Goal: Task Accomplishment & Management: Use online tool/utility

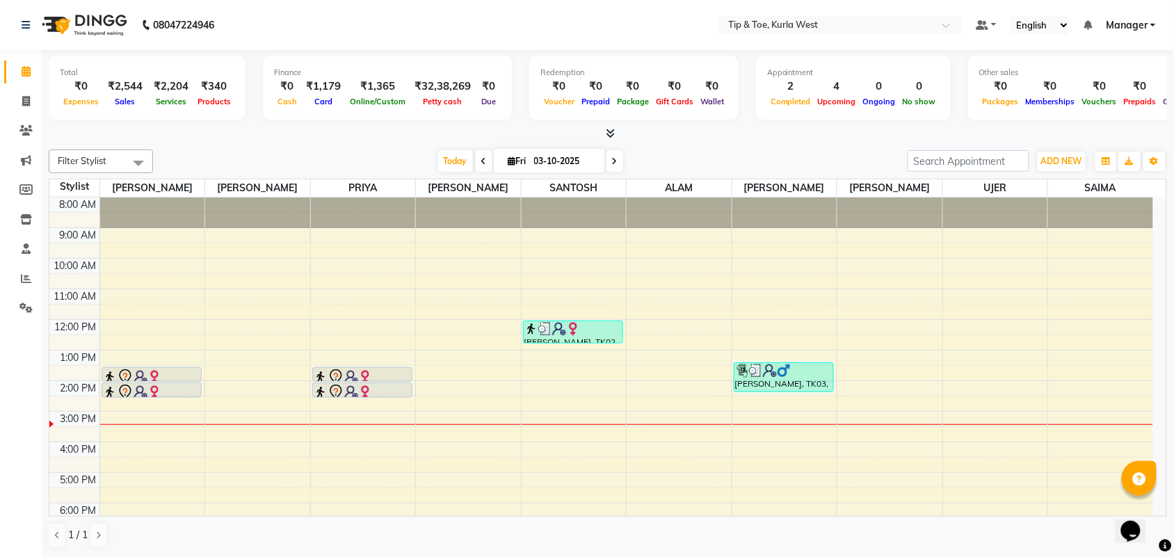
scroll to position [83, 0]
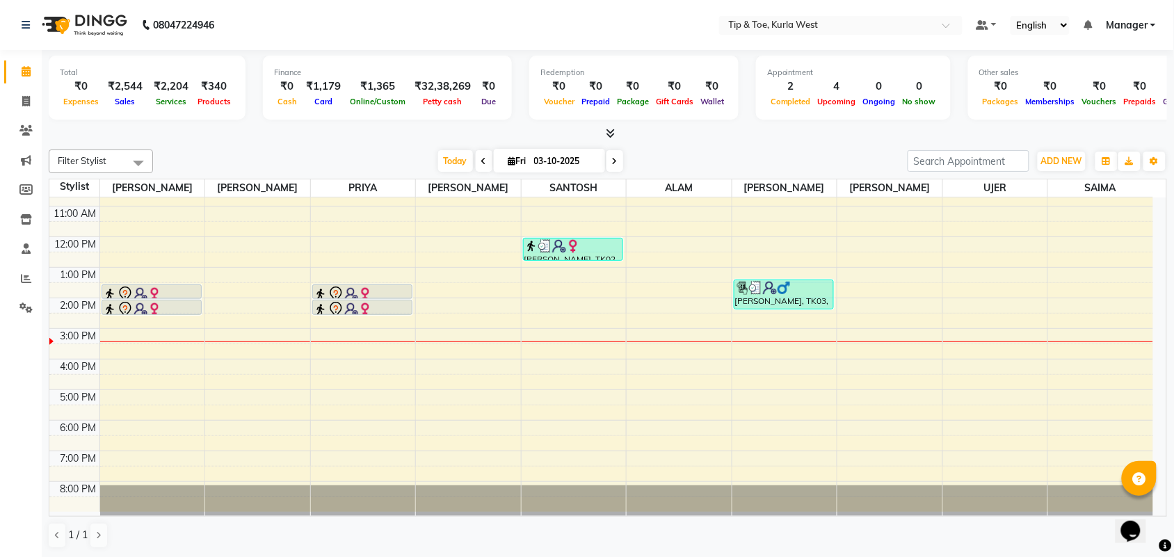
click at [602, 162] on span "[DATE]" at bounding box center [549, 161] width 111 height 24
click at [617, 159] on span at bounding box center [615, 161] width 17 height 22
type input "04-10-2025"
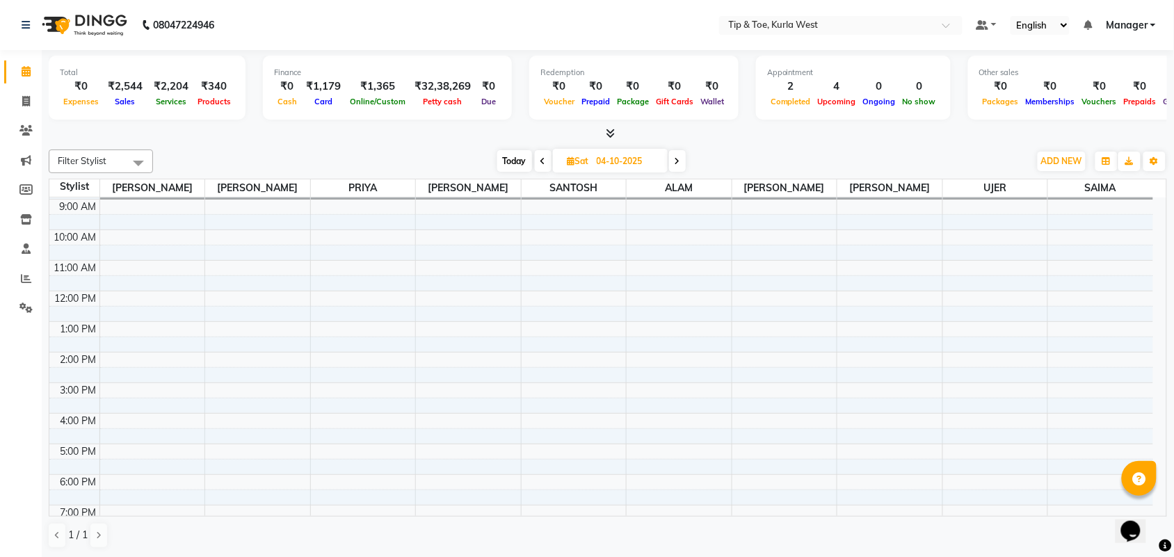
scroll to position [0, 0]
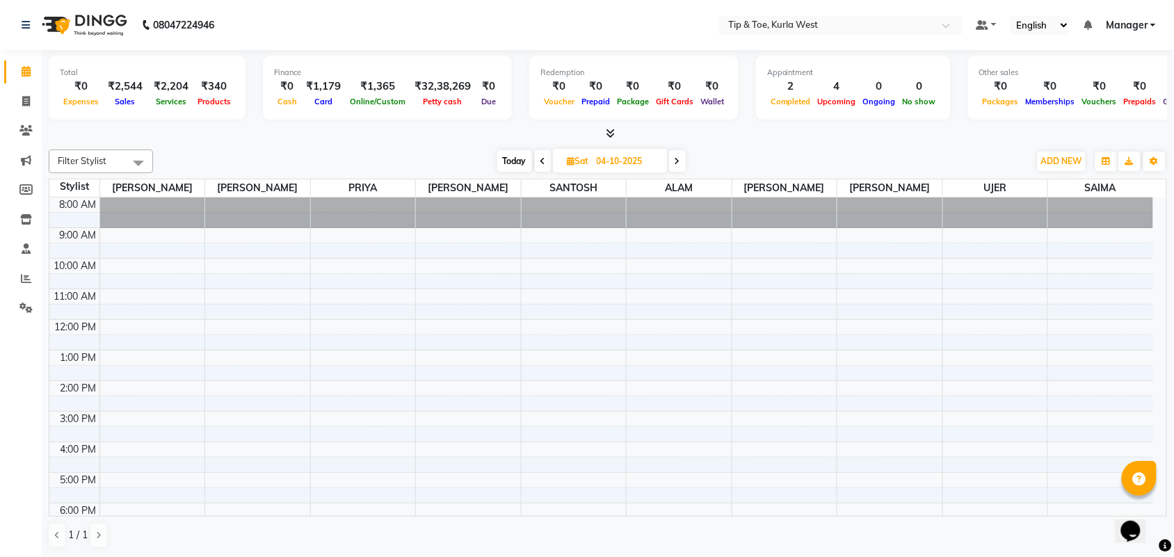
click at [583, 327] on div "8:00 AM 9:00 AM 10:00 AM 11:00 AM 12:00 PM 1:00 PM 2:00 PM 3:00 PM 4:00 PM 5:00…" at bounding box center [601, 396] width 1104 height 397
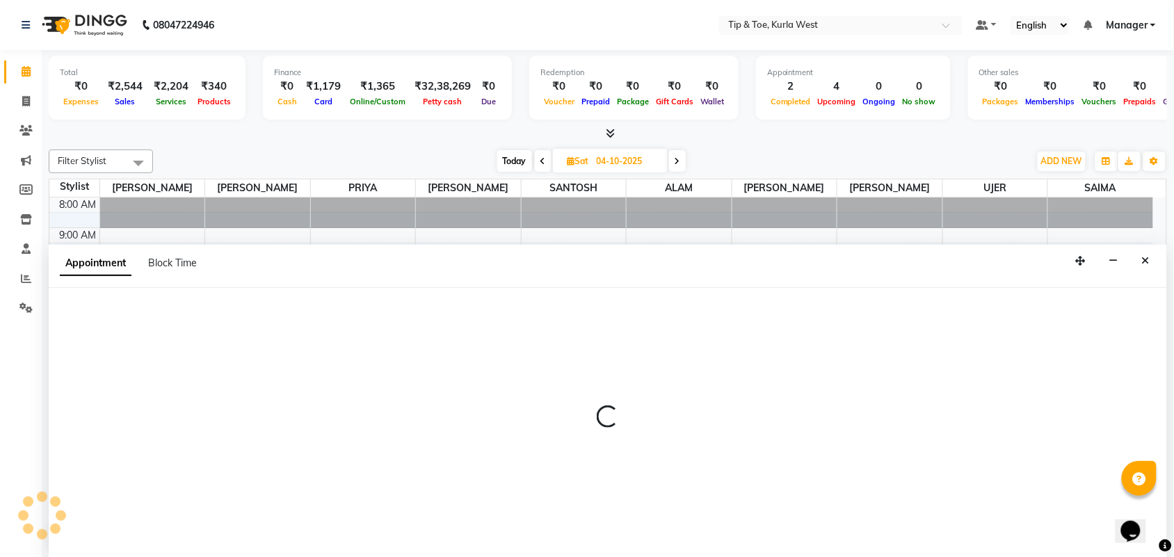
scroll to position [1, 0]
select select "42740"
select select "720"
select select "tentative"
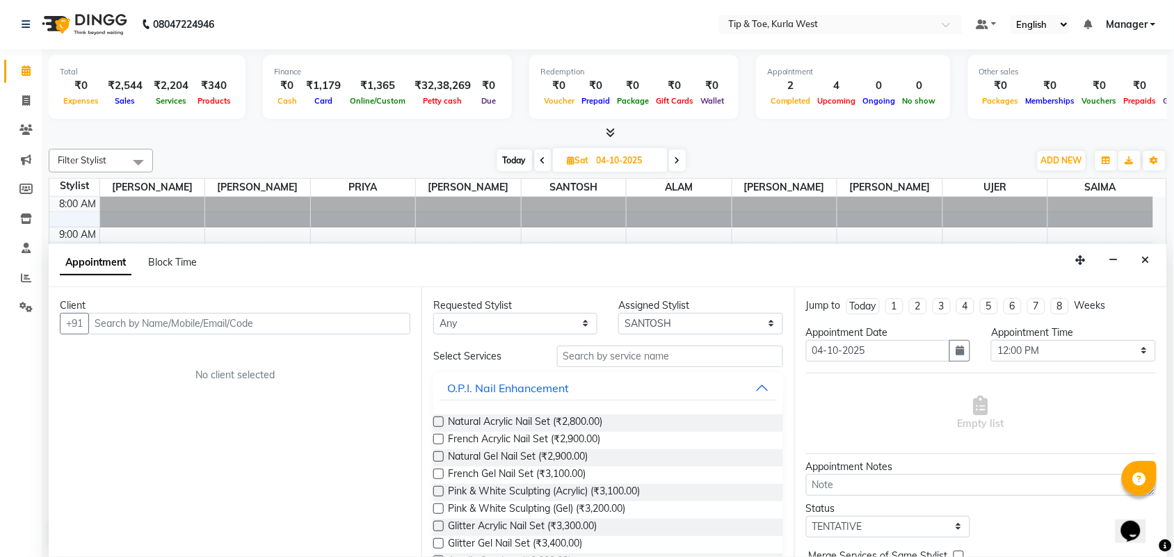
click at [294, 326] on input "text" at bounding box center [249, 324] width 322 height 22
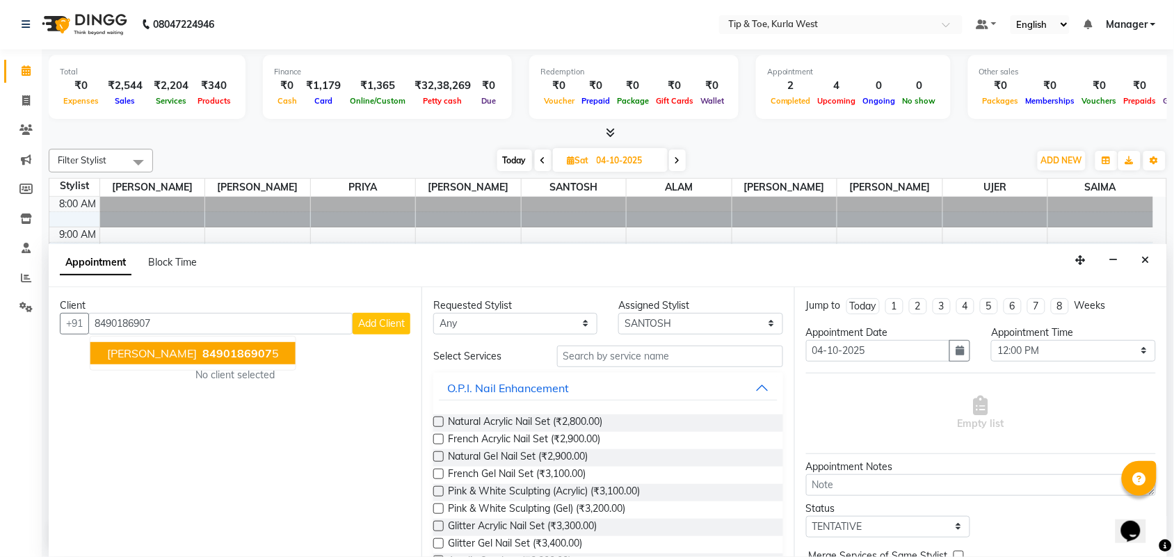
click at [134, 351] on span "[PERSON_NAME]" at bounding box center [152, 353] width 90 height 14
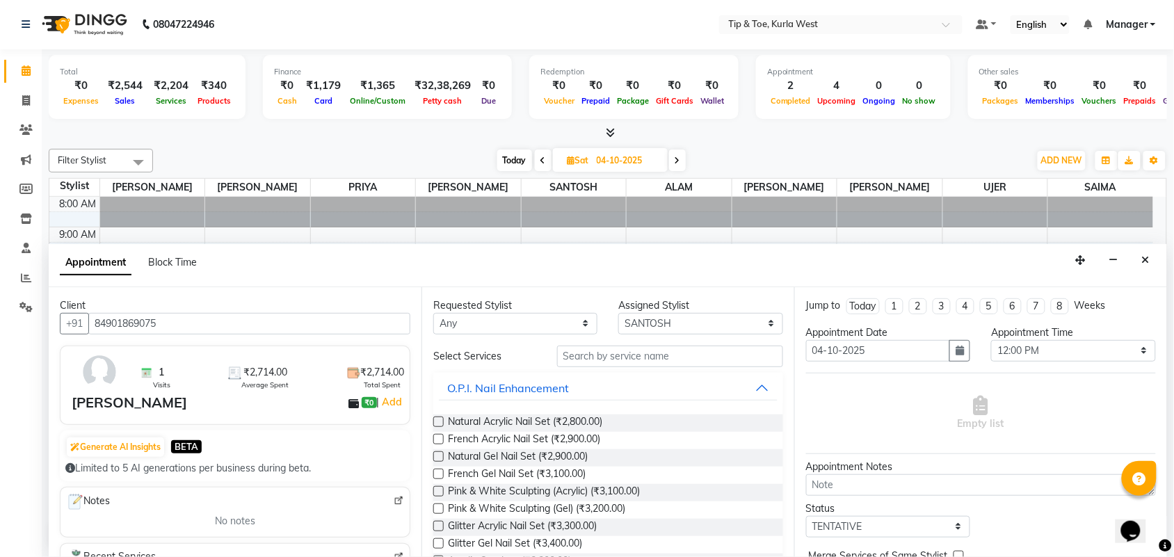
type input "84901869075"
click at [661, 353] on input "text" at bounding box center [670, 357] width 226 height 22
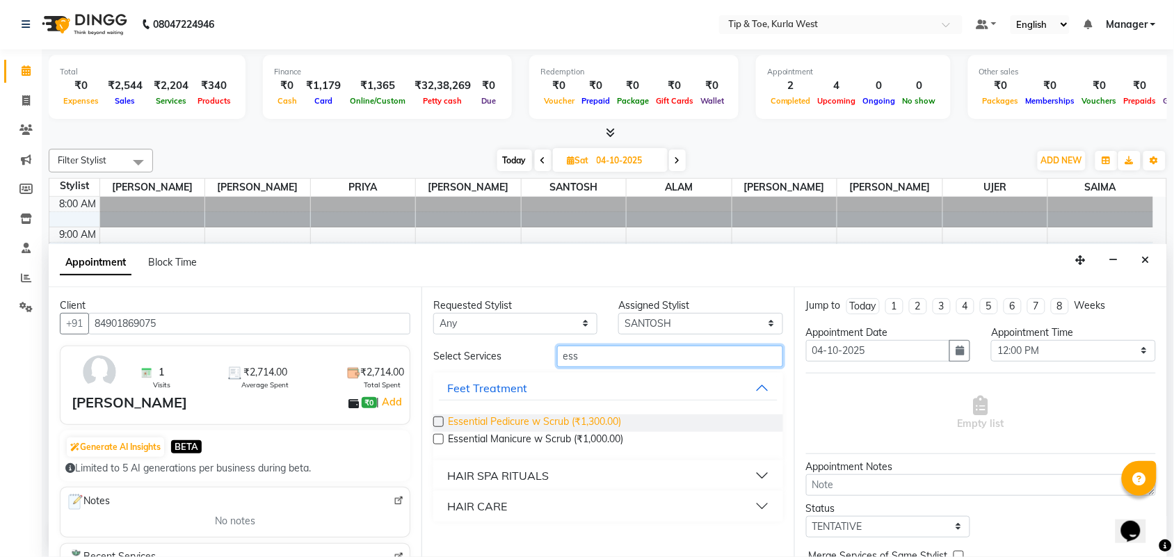
type input "ess"
click at [474, 421] on span "Essential Pedicure w Scrub (₹1,300.00)" at bounding box center [534, 423] width 173 height 17
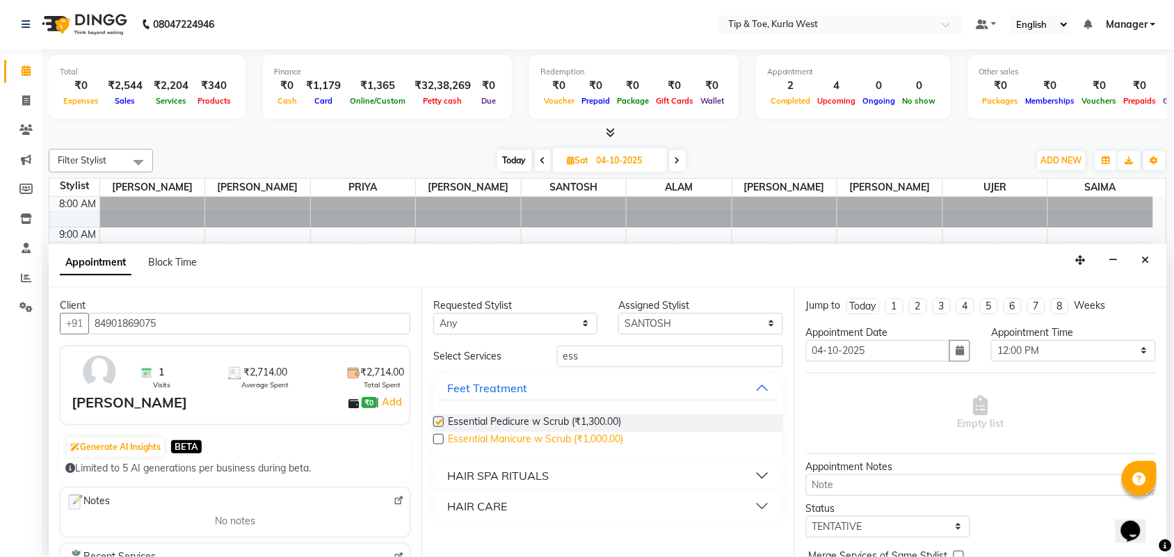
checkbox input "false"
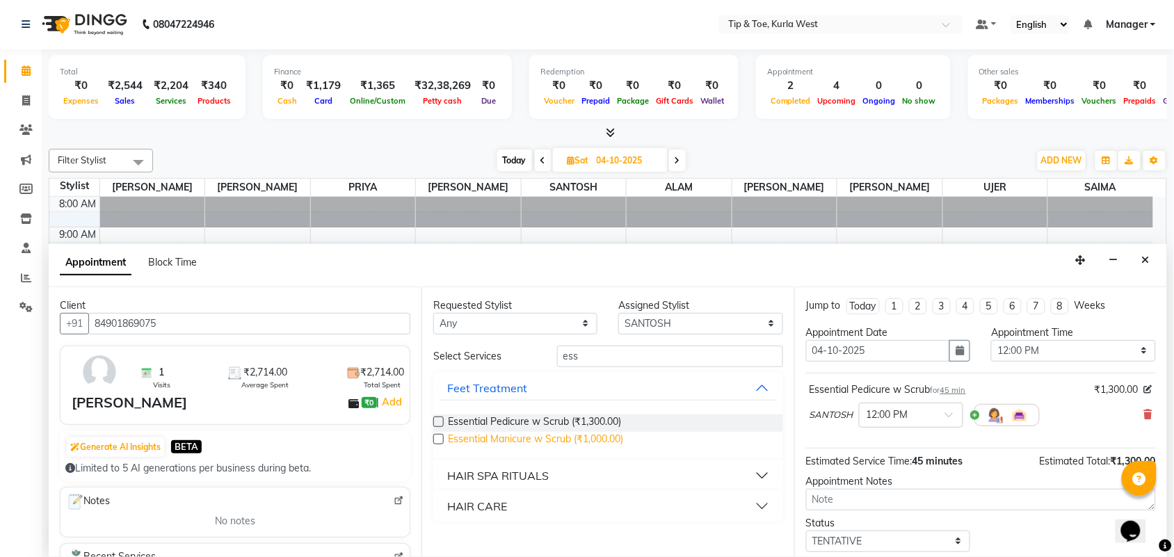
click at [480, 442] on span "Essential Manicure w Scrub (₹1,000.00)" at bounding box center [535, 440] width 175 height 17
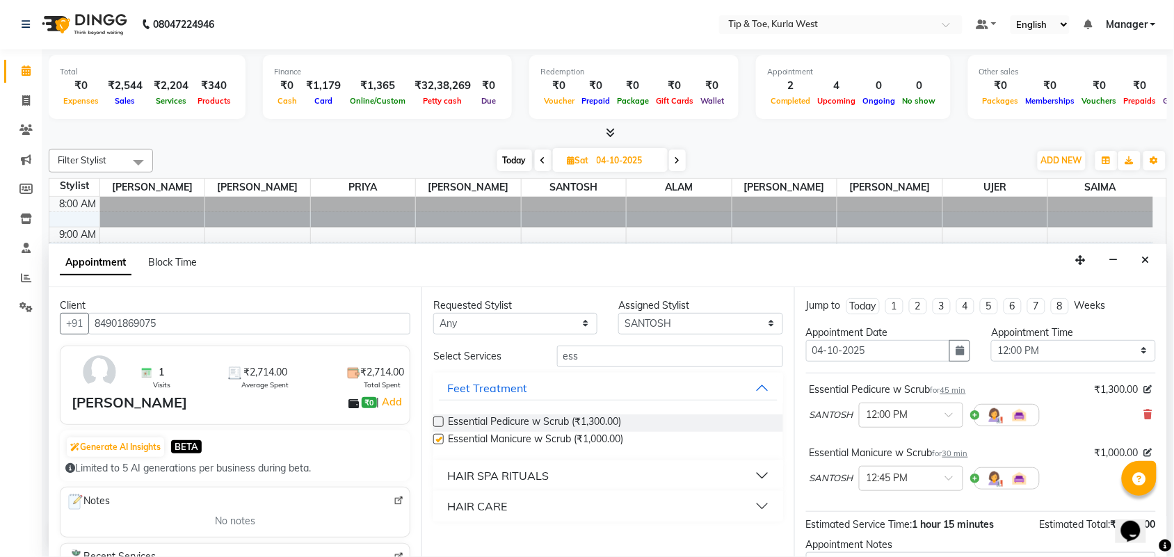
checkbox input "false"
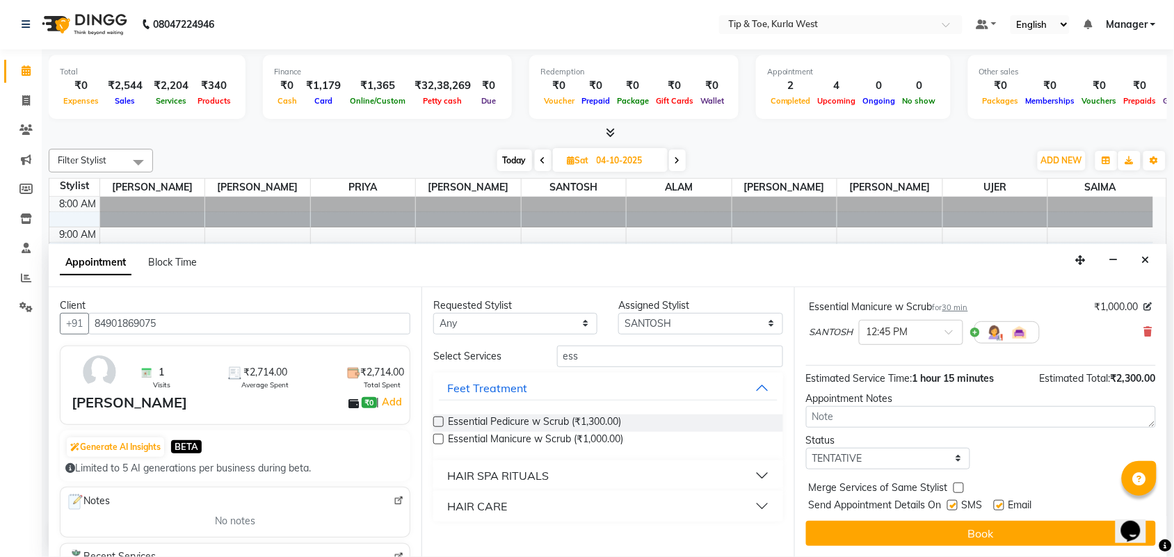
click at [957, 526] on button "Book" at bounding box center [981, 533] width 350 height 25
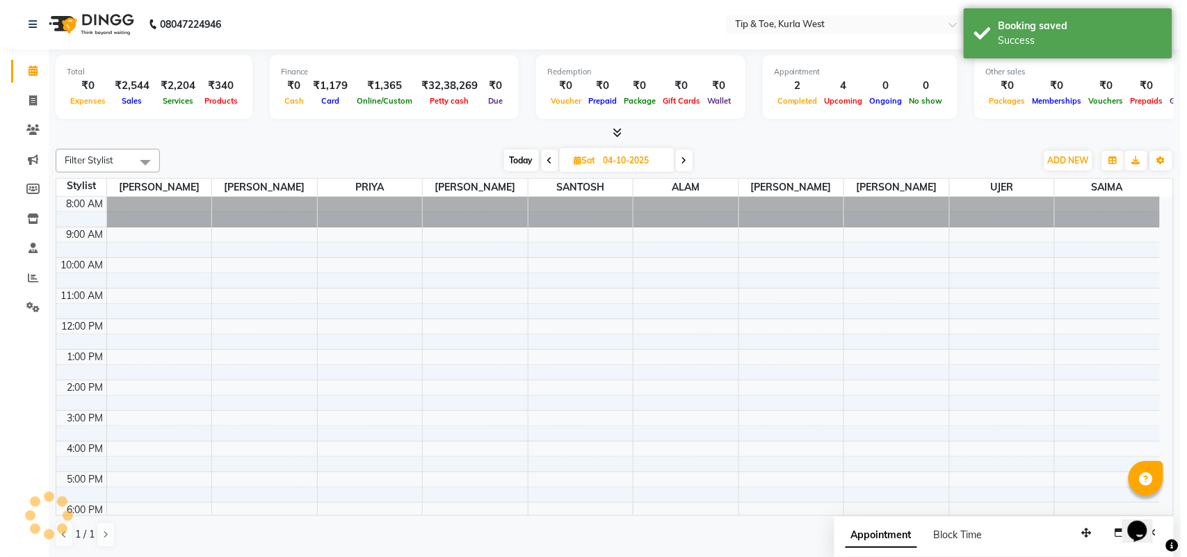
scroll to position [0, 0]
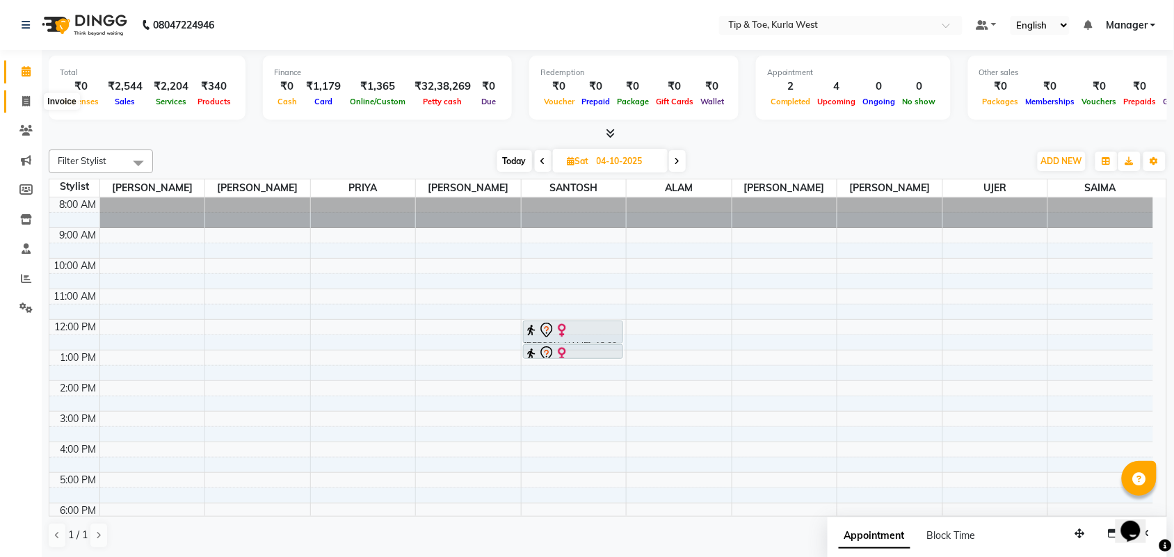
click at [23, 96] on icon at bounding box center [26, 101] width 8 height 10
select select "service"
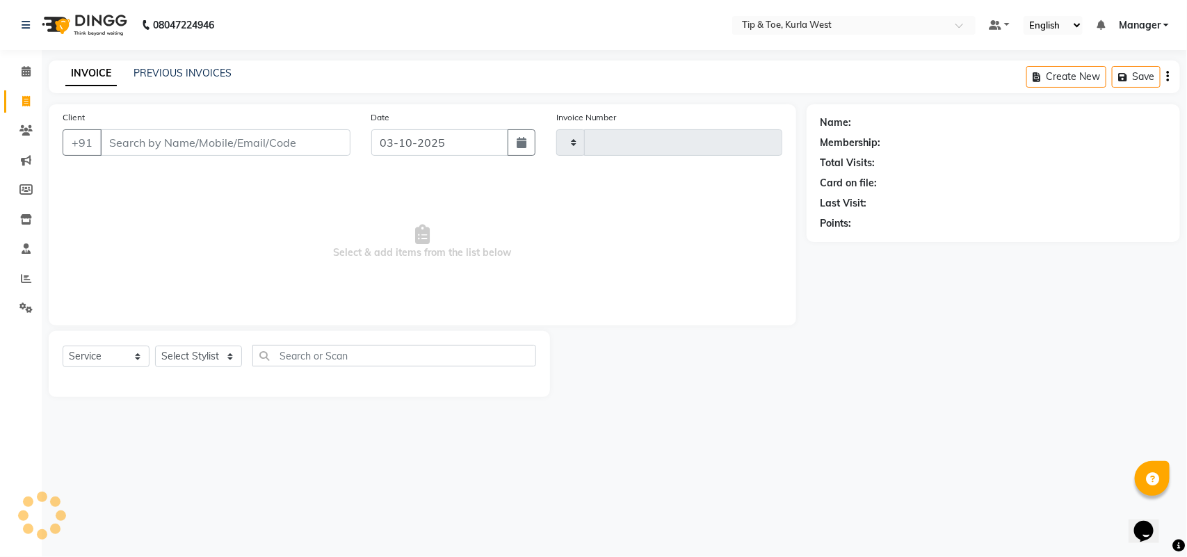
type input "2128"
select select "5986"
click at [237, 147] on input "Client" at bounding box center [225, 142] width 250 height 26
type input "0769509483"
click at [310, 136] on span "Add Client" at bounding box center [314, 143] width 55 height 14
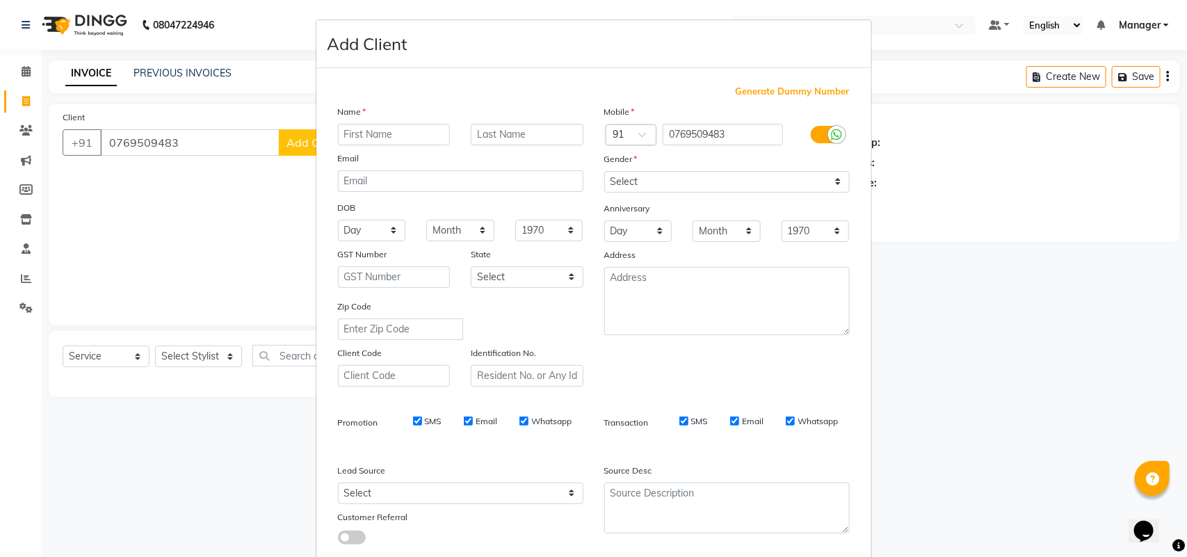
click at [317, 130] on div "Generate Dummy Number Name Email DOB Day 01 02 03 04 05 06 07 08 09 10 11 12 13…" at bounding box center [594, 317] width 555 height 499
click at [365, 133] on input "text" at bounding box center [394, 135] width 113 height 22
type input "r"
type input "[PERSON_NAME]"
click at [672, 181] on select "Select [DEMOGRAPHIC_DATA] [DEMOGRAPHIC_DATA] Other Prefer Not To Say" at bounding box center [728, 182] width 246 height 22
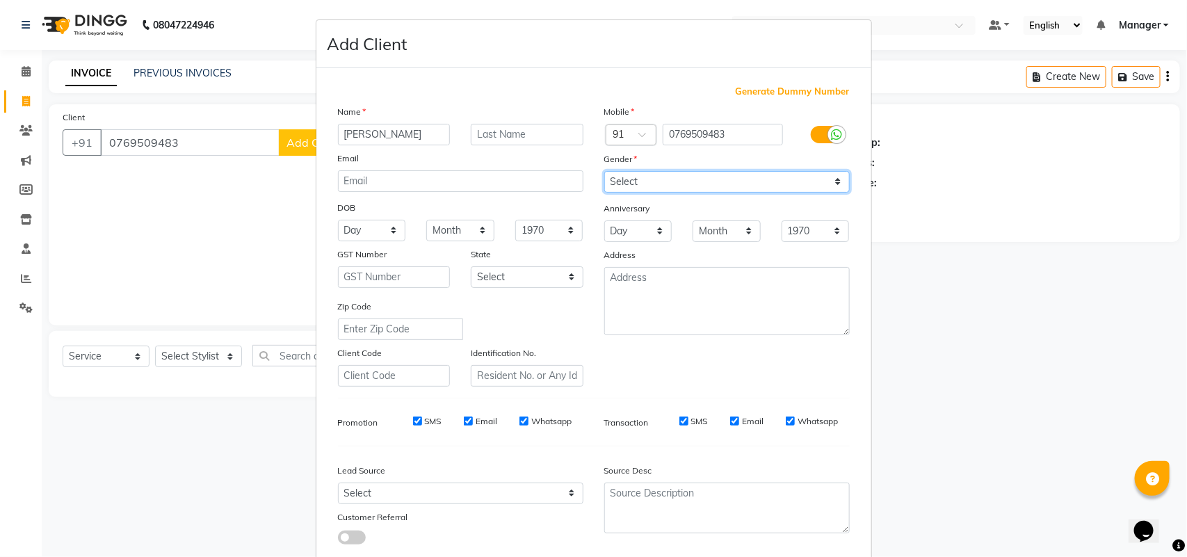
select select "[DEMOGRAPHIC_DATA]"
click at [605, 171] on select "Select [DEMOGRAPHIC_DATA] [DEMOGRAPHIC_DATA] Other Prefer Not To Say" at bounding box center [728, 182] width 246 height 22
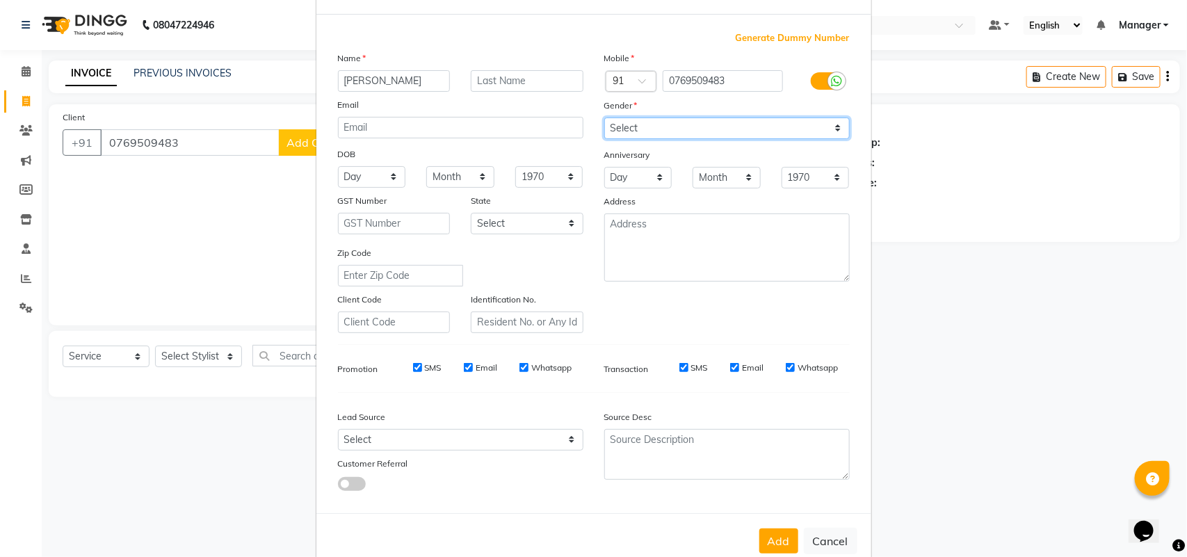
scroll to position [80, 0]
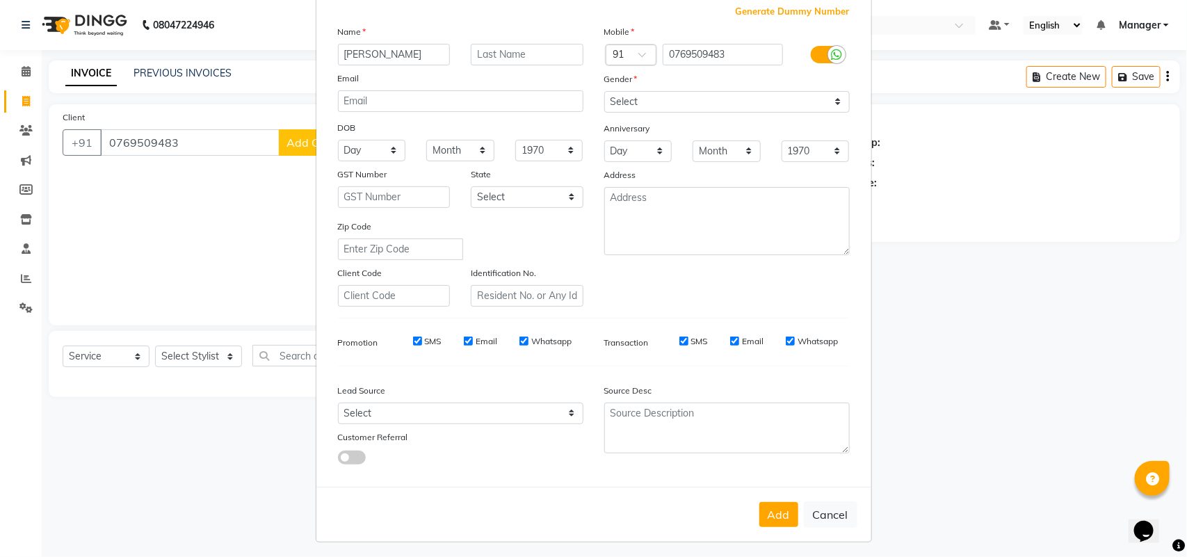
click at [737, 506] on div "Add Cancel" at bounding box center [594, 514] width 555 height 55
click at [760, 505] on button "Add" at bounding box center [779, 514] width 39 height 25
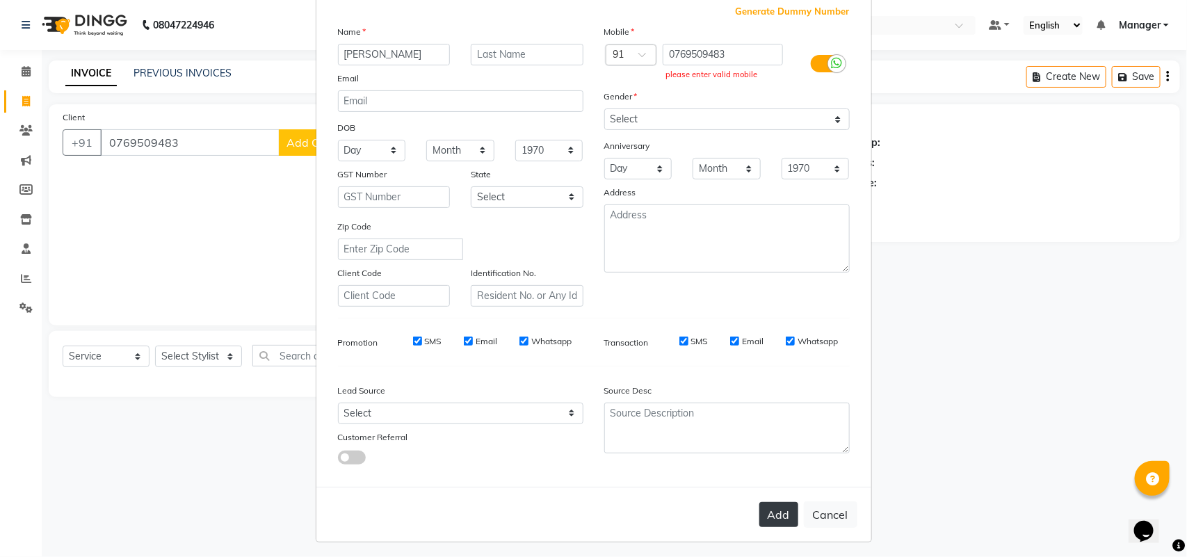
click at [781, 510] on button "Add" at bounding box center [779, 514] width 39 height 25
click at [756, 50] on input "0769509483" at bounding box center [723, 55] width 120 height 22
click at [666, 53] on input "0769509483" at bounding box center [723, 55] width 120 height 22
type input "00769509483"
click at [760, 512] on button "Add" at bounding box center [779, 514] width 39 height 25
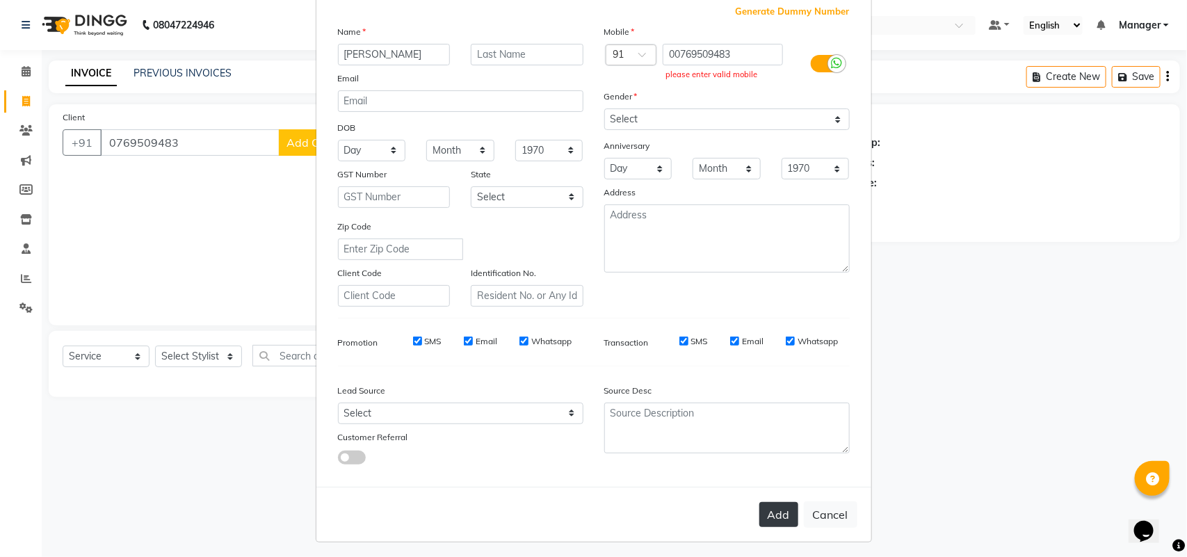
click at [779, 503] on button "Add" at bounding box center [779, 514] width 39 height 25
click at [829, 504] on button "Cancel" at bounding box center [831, 515] width 54 height 26
select select
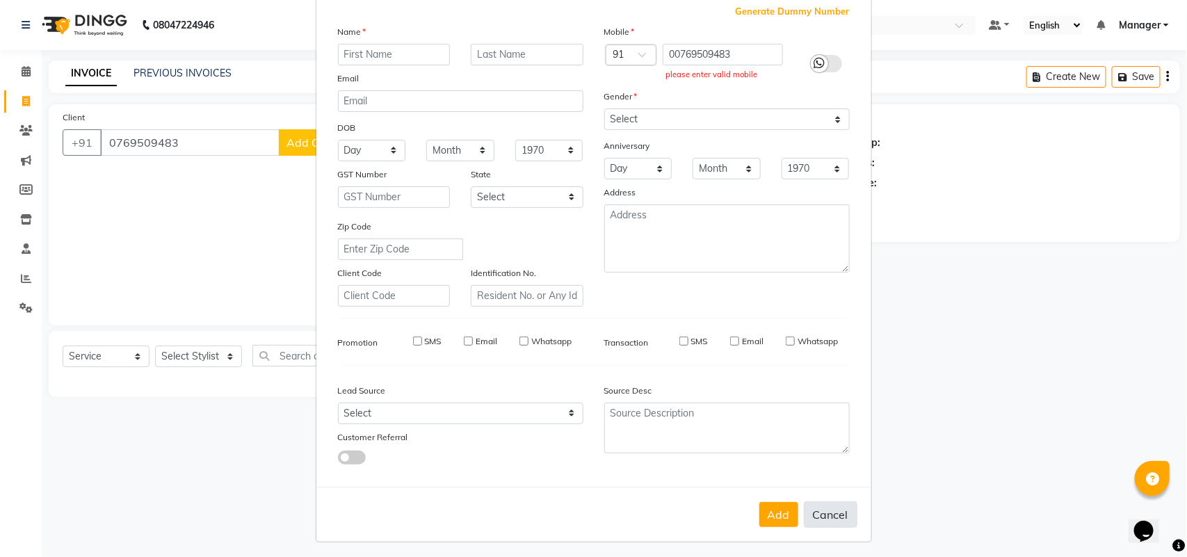
select select
checkbox input "false"
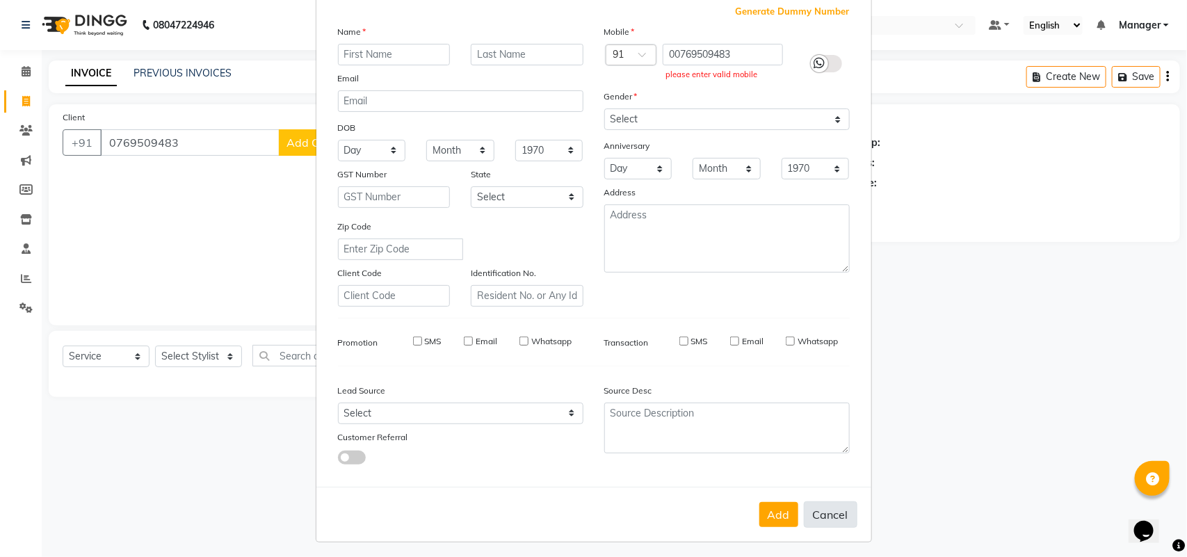
checkbox input "false"
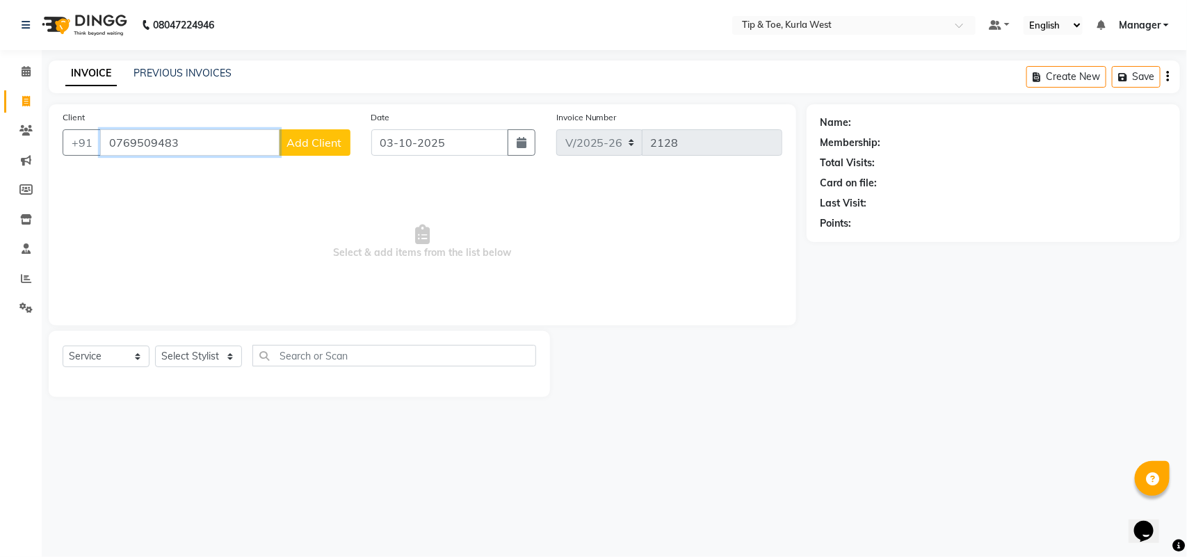
click at [221, 141] on input "0769509483" at bounding box center [189, 142] width 179 height 26
click at [155, 141] on input "Client" at bounding box center [225, 142] width 250 height 26
click at [32, 103] on span at bounding box center [26, 102] width 24 height 16
select select "5986"
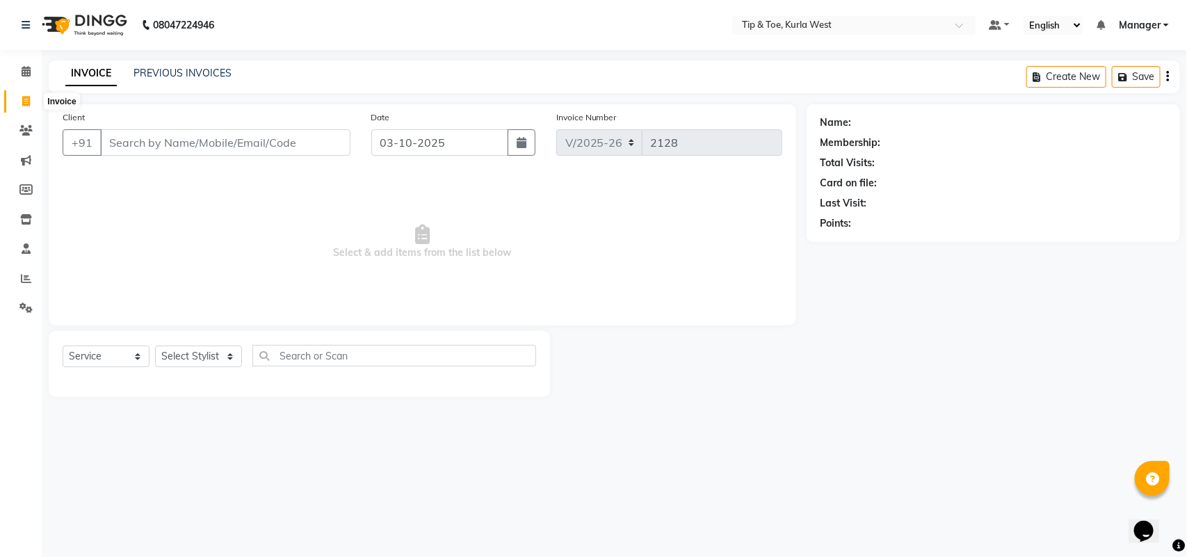
select select "service"
click at [213, 134] on input "Client" at bounding box center [225, 142] width 250 height 26
click at [150, 147] on input "Client" at bounding box center [225, 142] width 250 height 26
type input "4512020520"
click at [321, 146] on span "Add Client" at bounding box center [314, 143] width 55 height 14
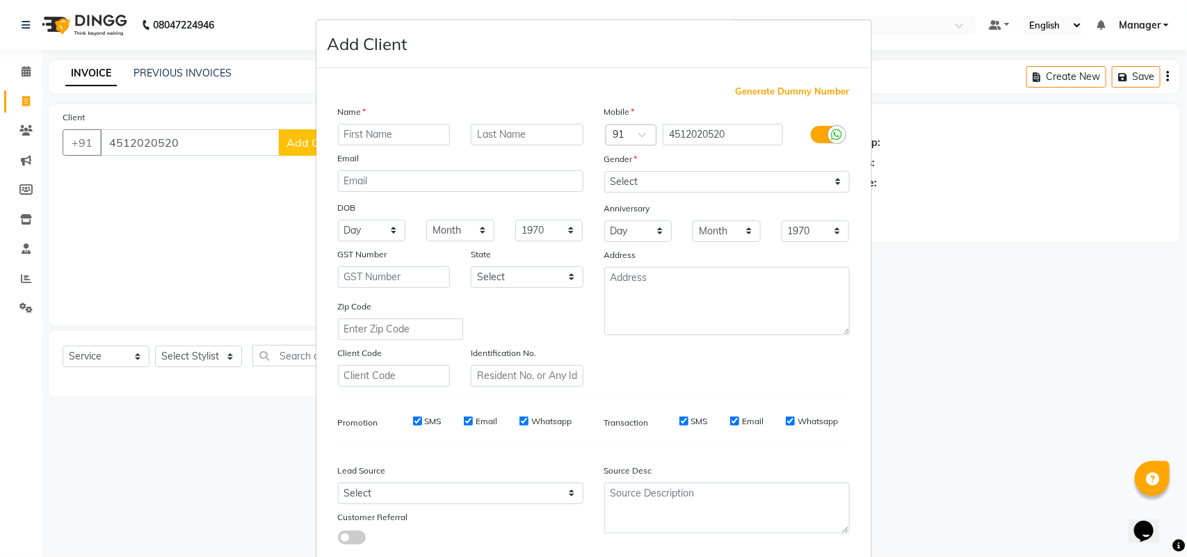
click at [388, 137] on input "text" at bounding box center [394, 135] width 113 height 22
type input "[PERSON_NAME]"
drag, startPoint x: 673, startPoint y: 182, endPoint x: 679, endPoint y: 190, distance: 10.0
click at [673, 182] on select "Select [DEMOGRAPHIC_DATA] [DEMOGRAPHIC_DATA] Other Prefer Not To Say" at bounding box center [728, 182] width 246 height 22
select select "[DEMOGRAPHIC_DATA]"
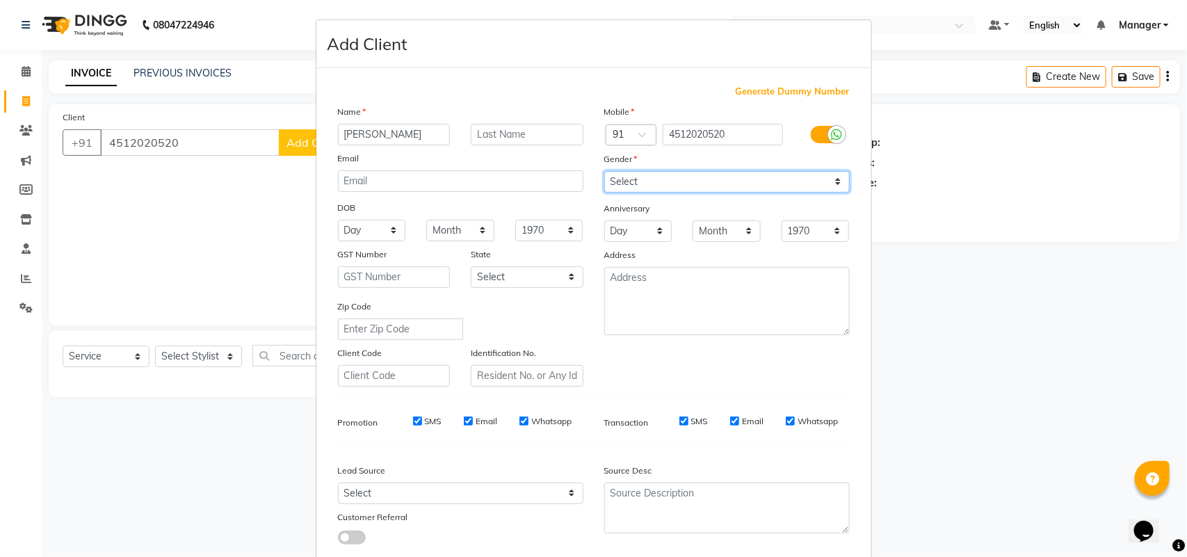
click at [605, 171] on select "Select [DEMOGRAPHIC_DATA] [DEMOGRAPHIC_DATA] Other Prefer Not To Say" at bounding box center [728, 182] width 246 height 22
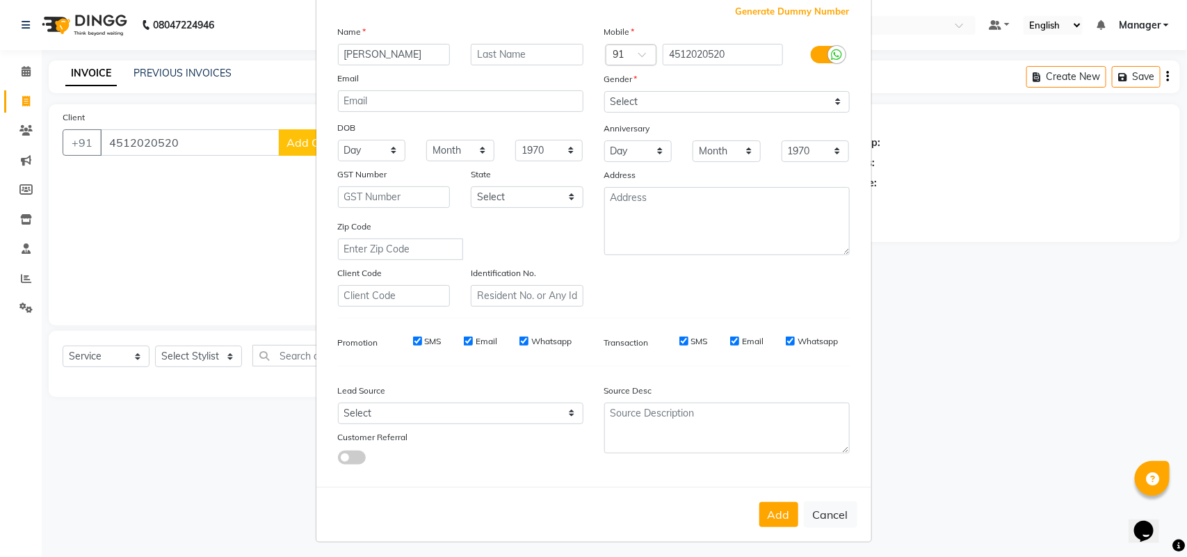
click at [783, 515] on button "Add" at bounding box center [779, 514] width 39 height 25
select select
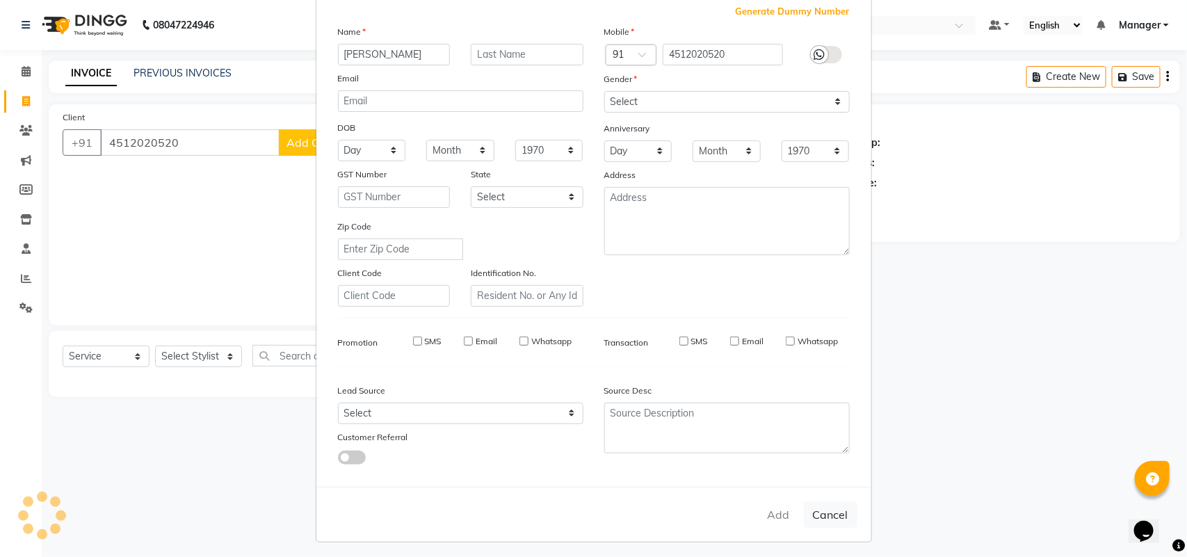
select select
checkbox input "false"
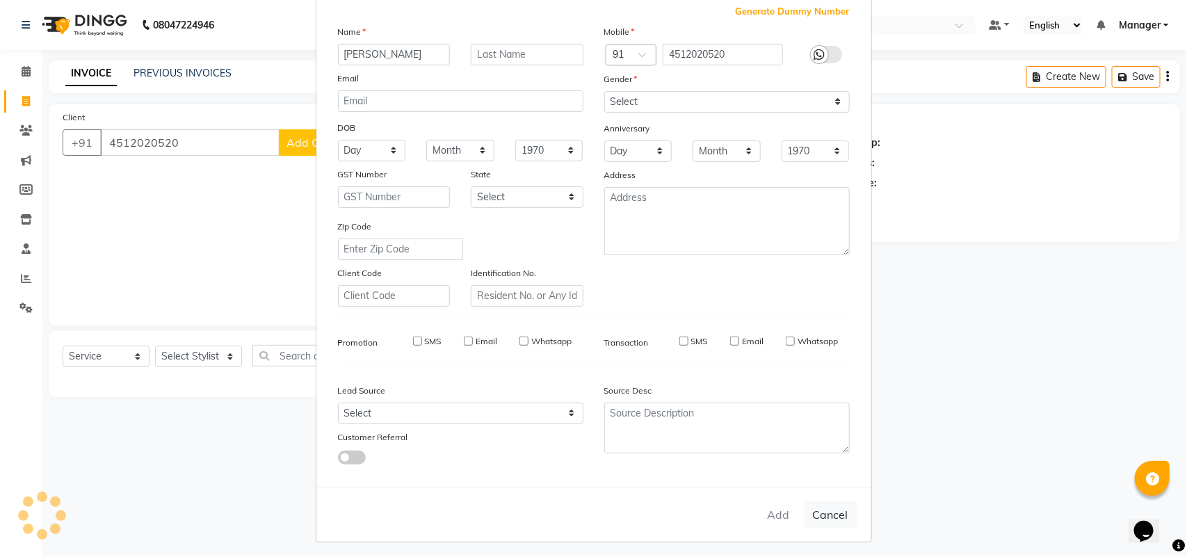
checkbox input "false"
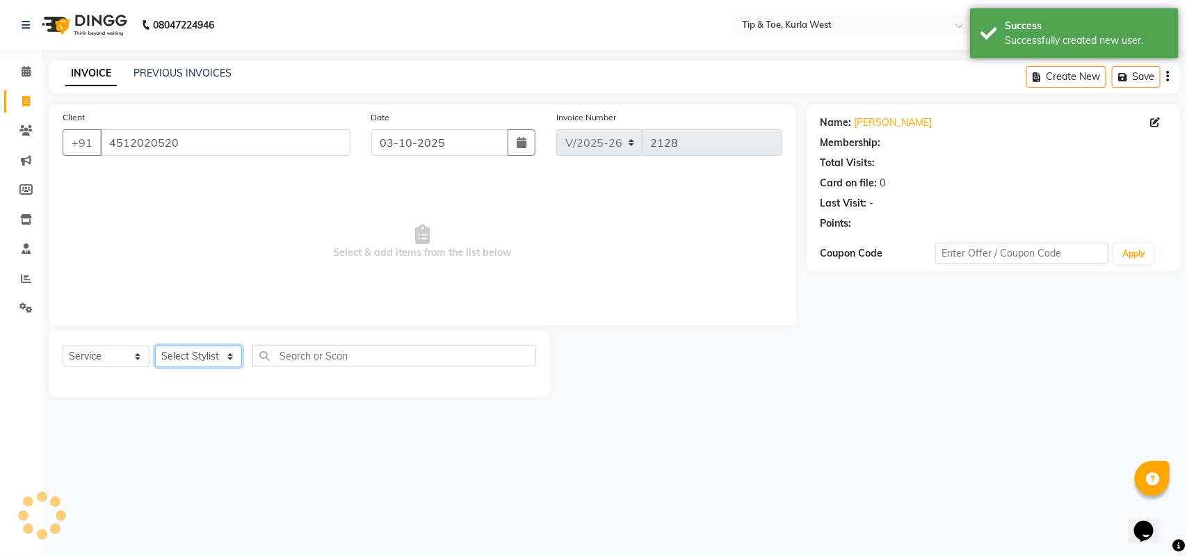
drag, startPoint x: 196, startPoint y: 358, endPoint x: 209, endPoint y: 365, distance: 14.9
click at [196, 358] on select "Select Stylist [PERSON_NAME] KAVERI [PERSON_NAME] Kurla login access Manager [P…" at bounding box center [198, 357] width 87 height 22
select select "90658"
click at [155, 346] on select "Select Stylist [PERSON_NAME] KAVERI [PERSON_NAME] Kurla login access Manager [P…" at bounding box center [198, 357] width 87 height 22
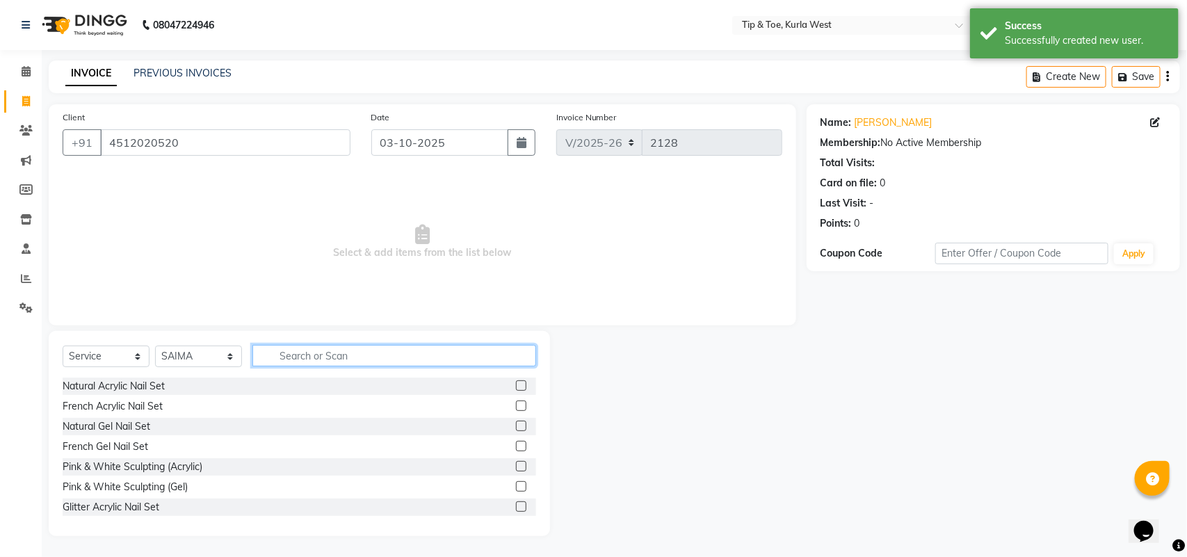
click at [326, 356] on input "text" at bounding box center [395, 356] width 284 height 22
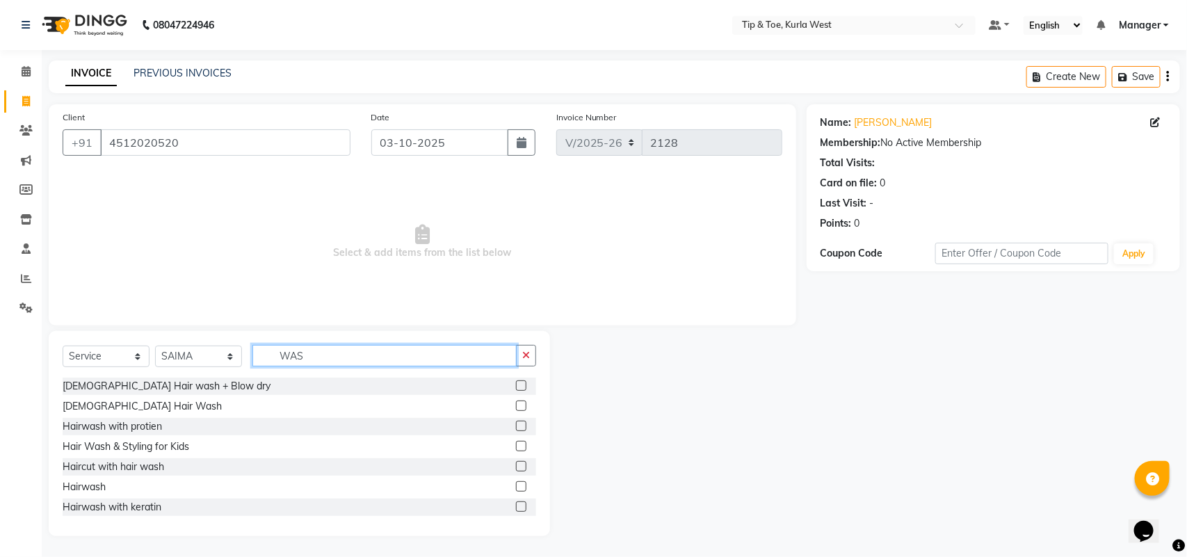
type input "WAS"
click at [516, 383] on label at bounding box center [521, 386] width 10 height 10
click at [516, 383] on input "checkbox" at bounding box center [520, 386] width 9 height 9
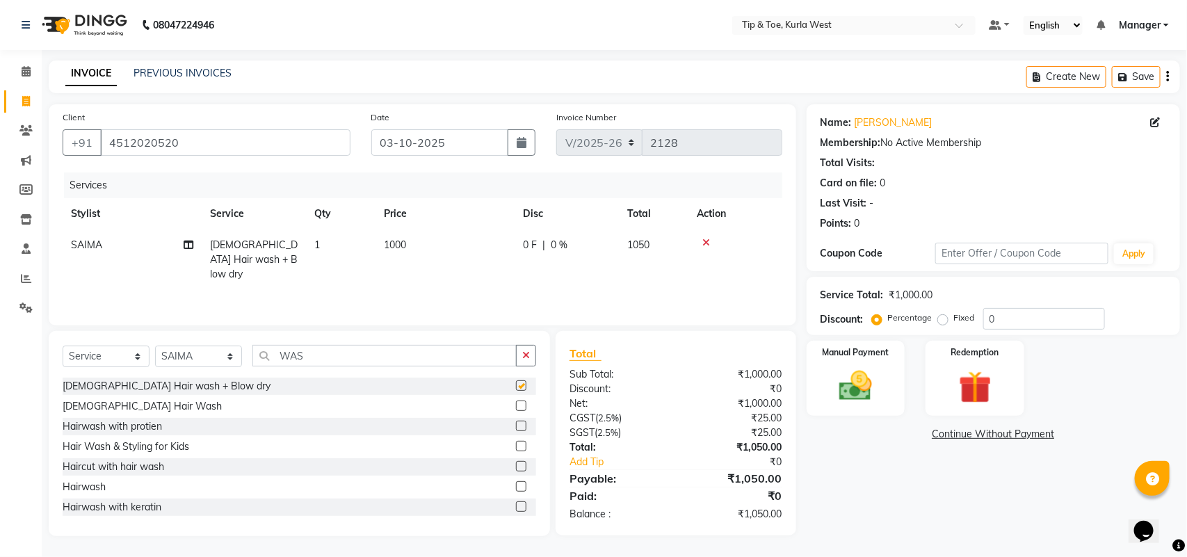
checkbox input "false"
click at [410, 244] on td "1000" at bounding box center [445, 260] width 139 height 61
select select "90658"
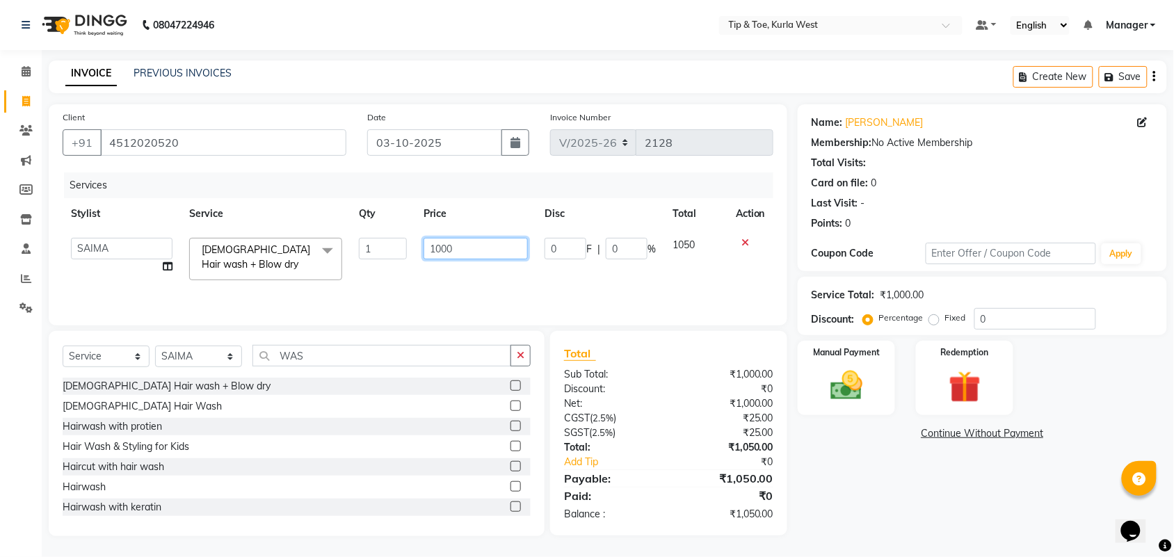
drag, startPoint x: 480, startPoint y: 250, endPoint x: 369, endPoint y: 250, distance: 110.6
click at [372, 250] on tr "[PERSON_NAME] KAVERI [PERSON_NAME] Kurla login access Manager [PERSON_NAME] PRI…" at bounding box center [418, 259] width 711 height 59
type input "1200"
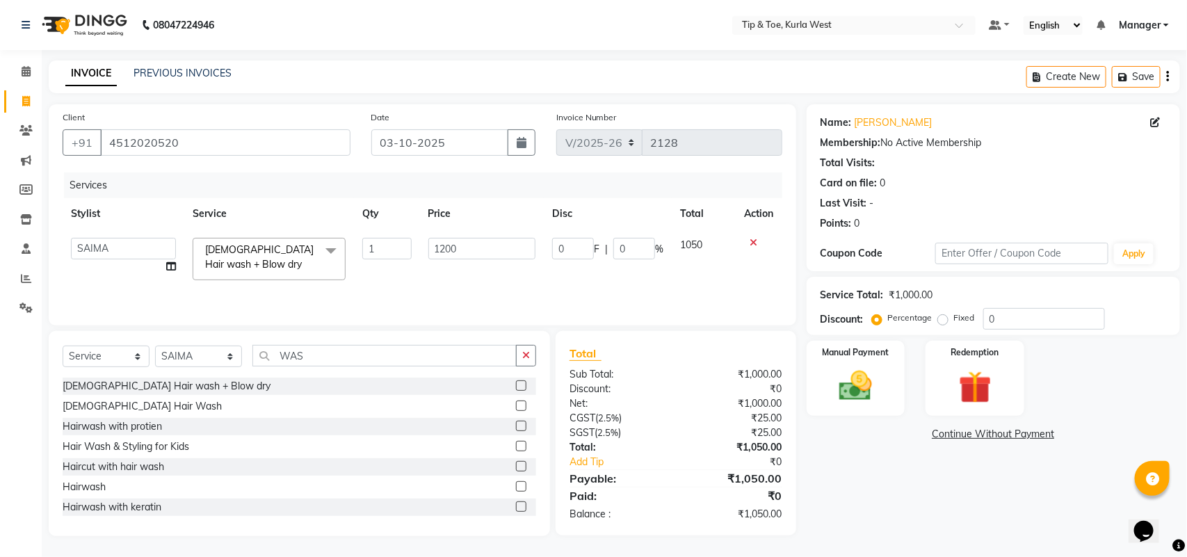
click at [883, 496] on div "Name: [PERSON_NAME] Membership: No Active Membership Total Visits: Card on file…" at bounding box center [999, 320] width 384 height 432
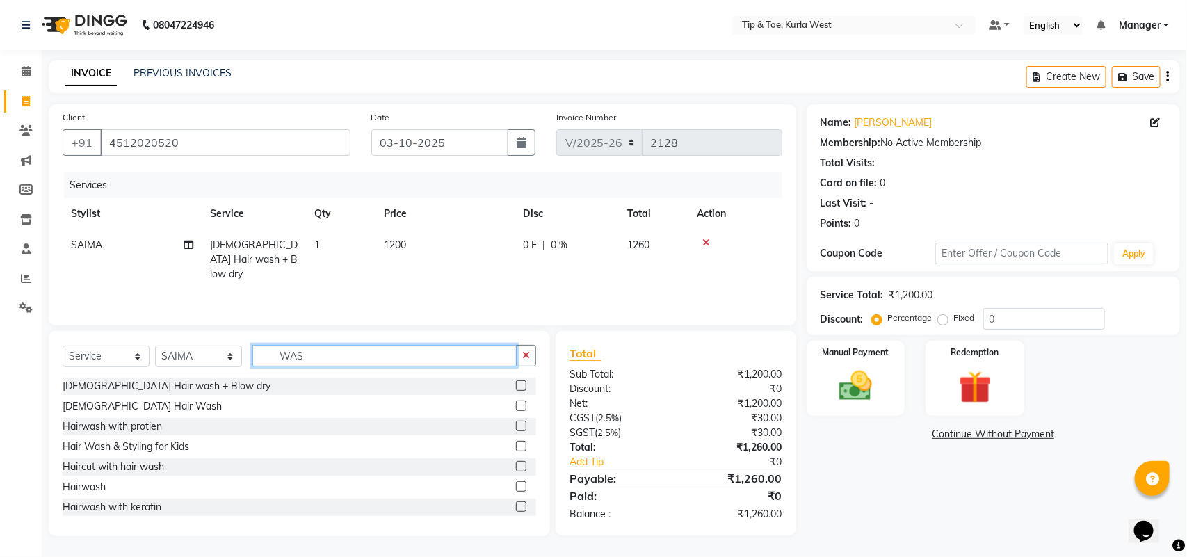
click at [349, 355] on input "WAS" at bounding box center [385, 356] width 264 height 22
drag, startPoint x: 196, startPoint y: 356, endPoint x: 207, endPoint y: 365, distance: 14.3
click at [196, 356] on select "Select Stylist [PERSON_NAME] KAVERI [PERSON_NAME] Kurla login access Manager [P…" at bounding box center [198, 357] width 87 height 22
select select "80571"
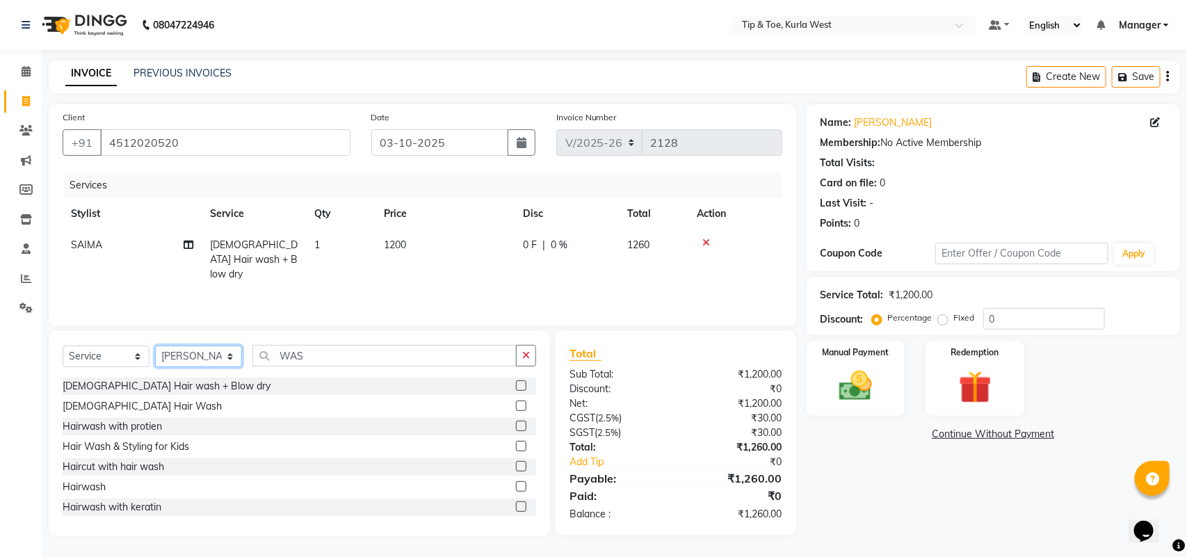
click at [155, 346] on select "Select Stylist [PERSON_NAME] KAVERI [PERSON_NAME] Kurla login access Manager [P…" at bounding box center [198, 357] width 87 height 22
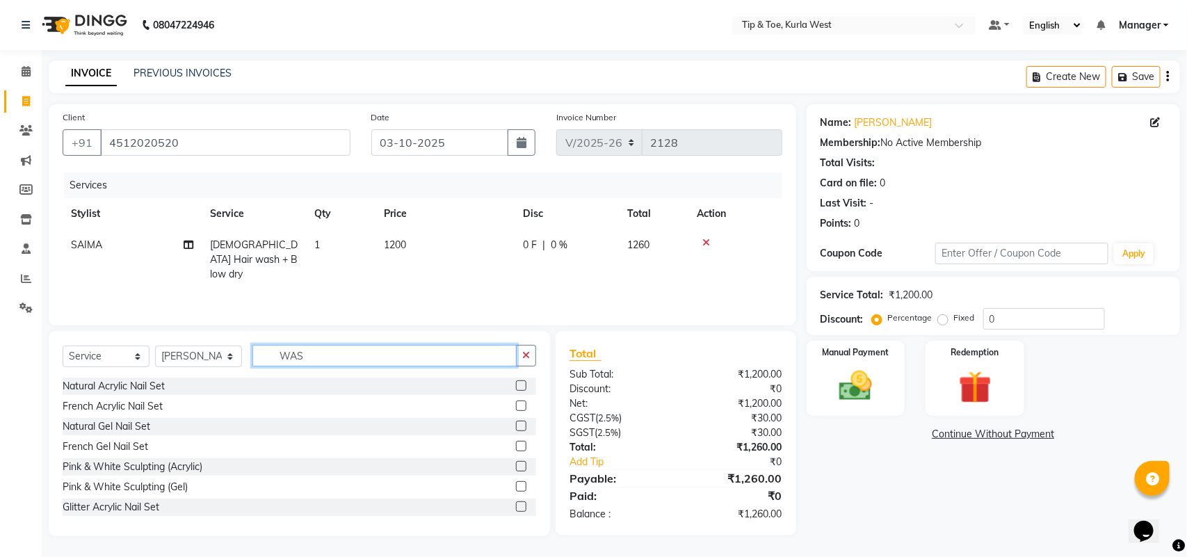
click at [358, 363] on input "WAS" at bounding box center [385, 356] width 264 height 22
click at [358, 362] on input "WAS" at bounding box center [385, 356] width 264 height 22
type input "WAS"
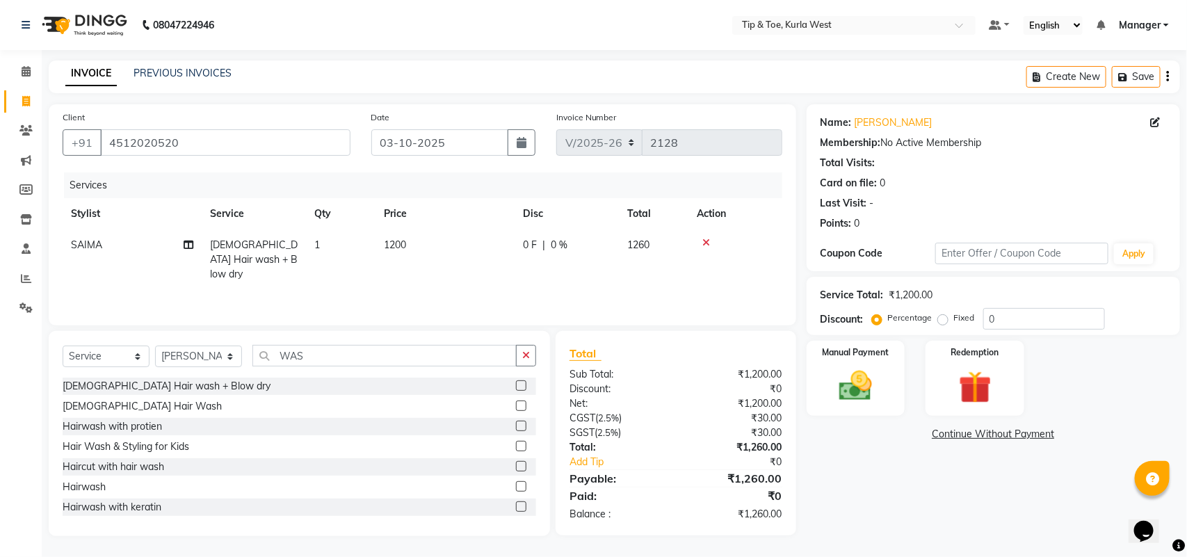
click at [516, 384] on label at bounding box center [521, 386] width 10 height 10
click at [516, 384] on input "checkbox" at bounding box center [520, 386] width 9 height 9
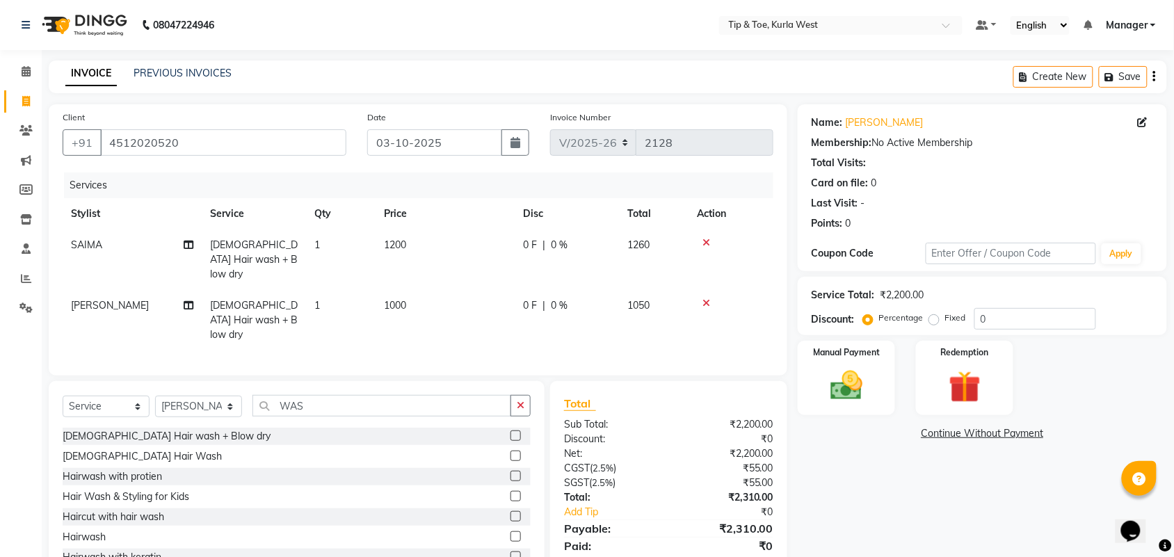
click at [511, 431] on label at bounding box center [516, 436] width 10 height 10
click at [511, 432] on input "checkbox" at bounding box center [515, 436] width 9 height 9
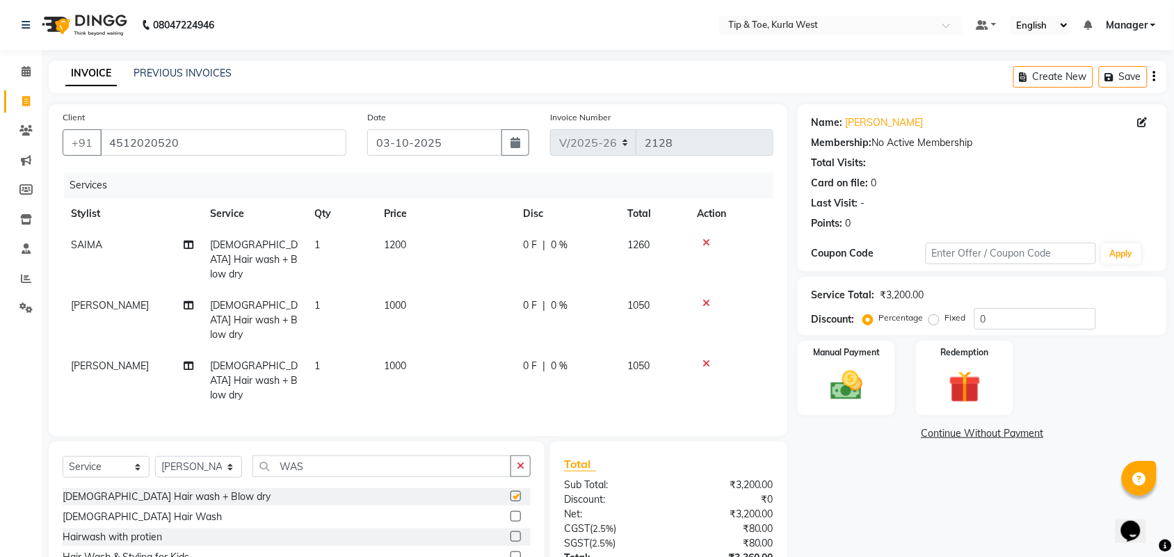
checkbox input "false"
click at [207, 456] on select "Select Stylist [PERSON_NAME] KAVERI [PERSON_NAME] Kurla login access Manager [P…" at bounding box center [198, 467] width 87 height 22
select select "42740"
click at [155, 456] on select "Select Stylist [PERSON_NAME] KAVERI [PERSON_NAME] Kurla login access Manager [P…" at bounding box center [198, 467] width 87 height 22
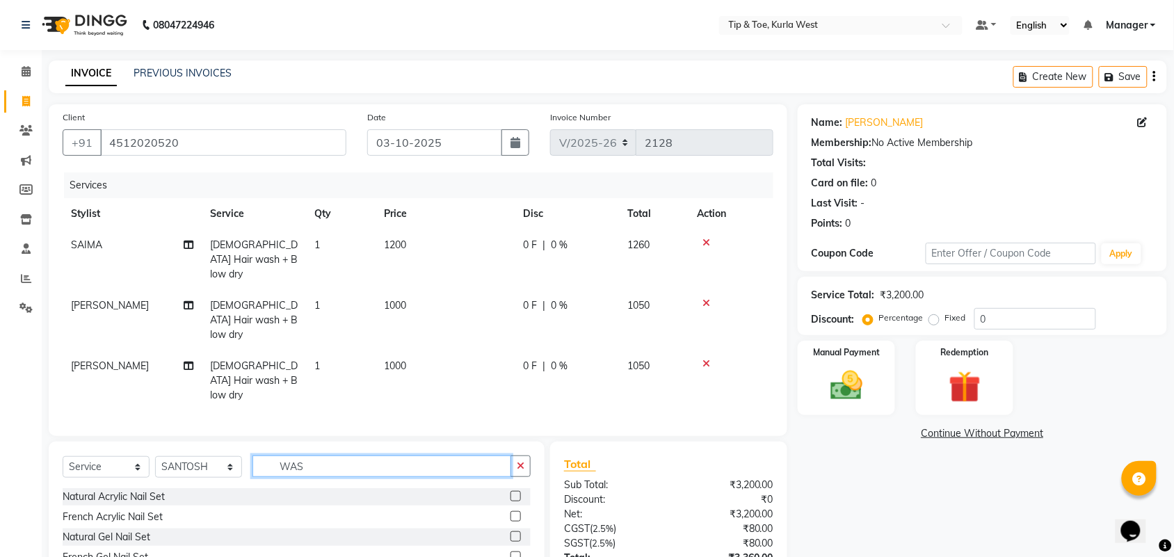
click at [320, 456] on input "WAS" at bounding box center [382, 467] width 259 height 22
type input "ESS"
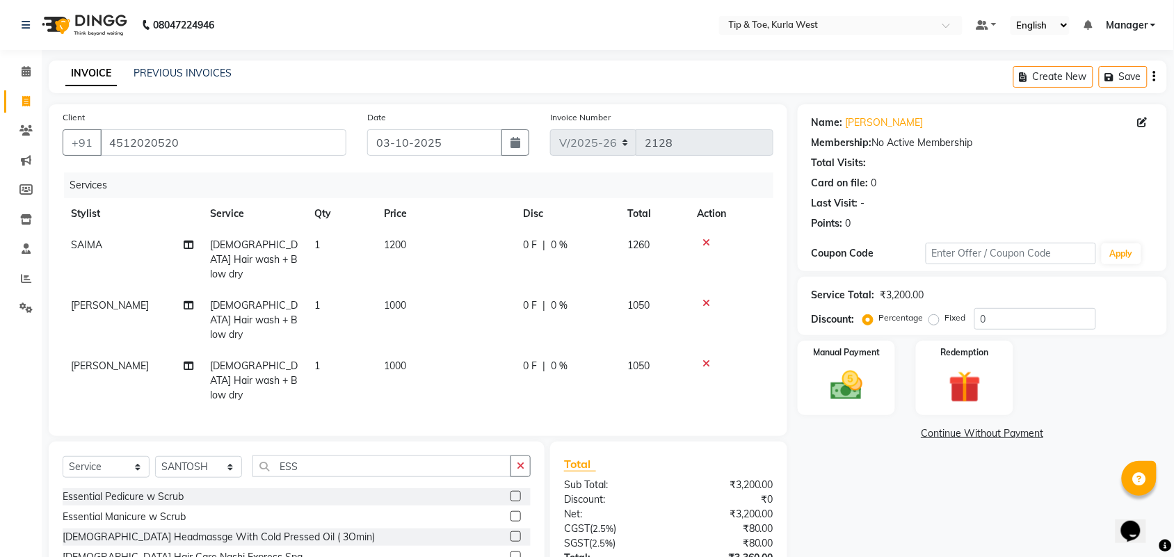
click at [518, 491] on label at bounding box center [516, 496] width 10 height 10
click at [518, 493] on input "checkbox" at bounding box center [515, 497] width 9 height 9
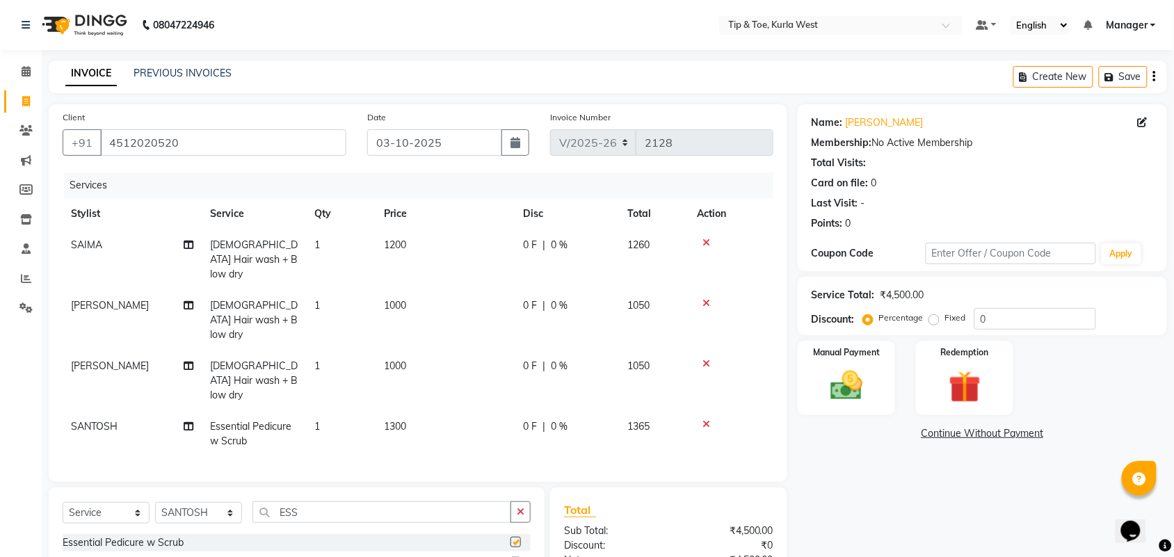
checkbox input "false"
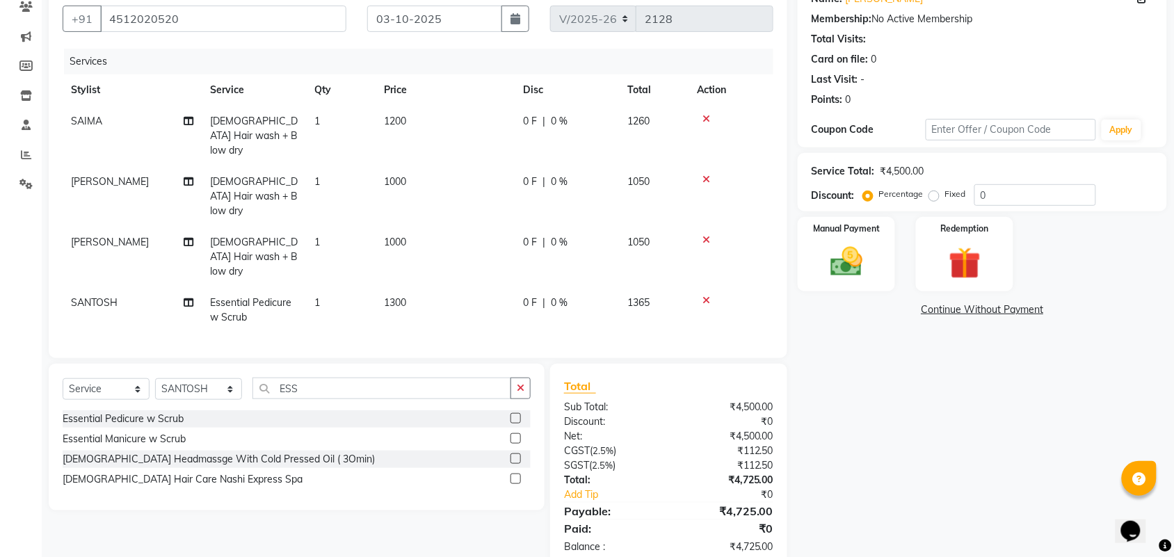
click at [328, 287] on td "1" at bounding box center [341, 310] width 70 height 46
select select "42740"
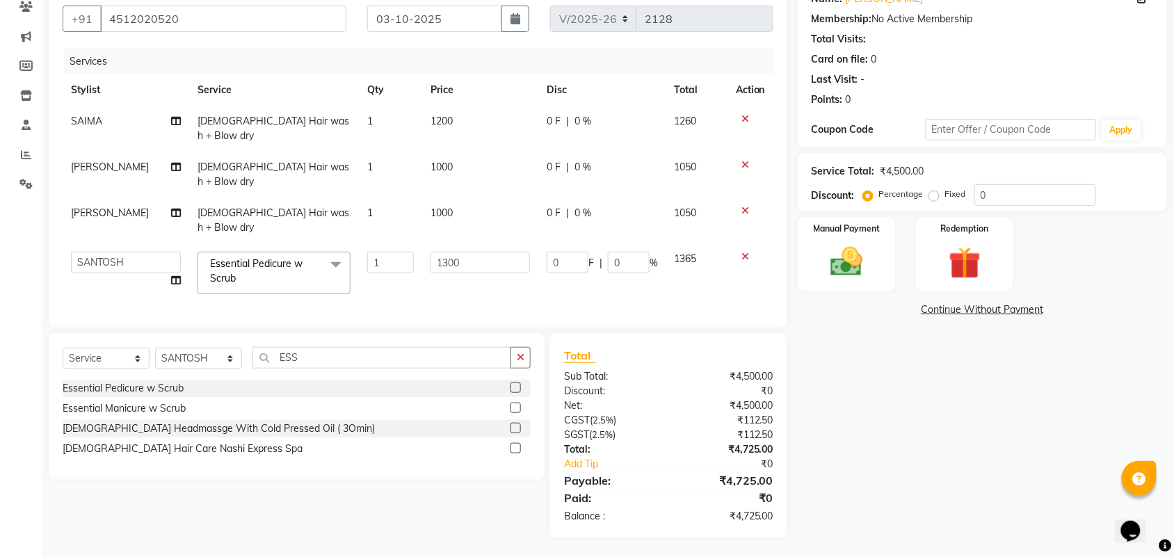
scroll to position [94, 0]
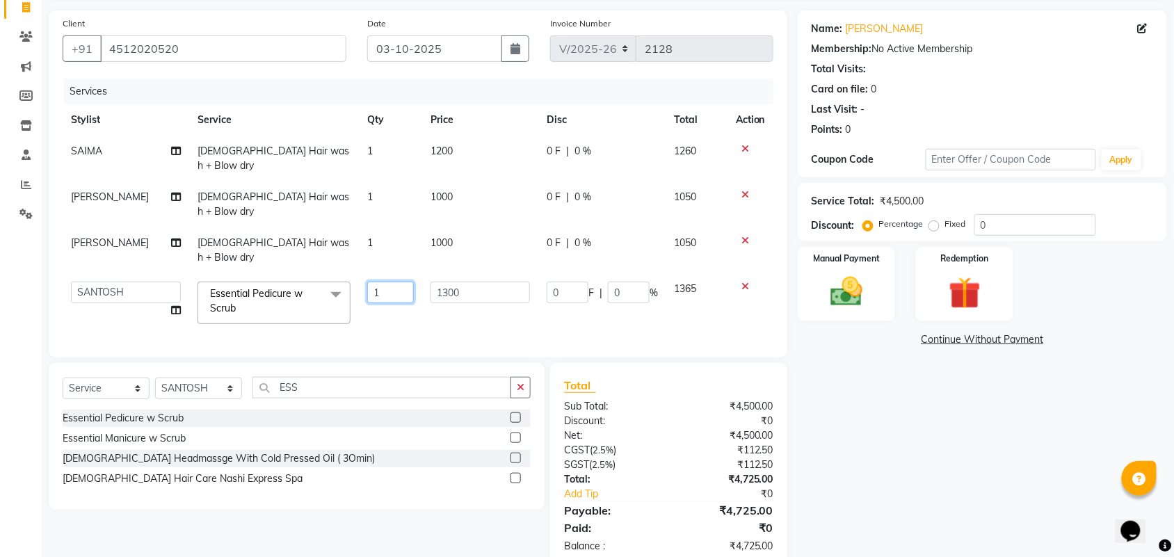
drag, startPoint x: 392, startPoint y: 248, endPoint x: 330, endPoint y: 251, distance: 61.3
click at [336, 273] on tr "[PERSON_NAME] KAVERI [PERSON_NAME] Kurla login access Manager [PERSON_NAME] PRI…" at bounding box center [418, 302] width 711 height 59
type input "2"
click at [974, 450] on div "Name: [PERSON_NAME] Membership: No Active Membership Total Visits: Card on file…" at bounding box center [988, 288] width 380 height 557
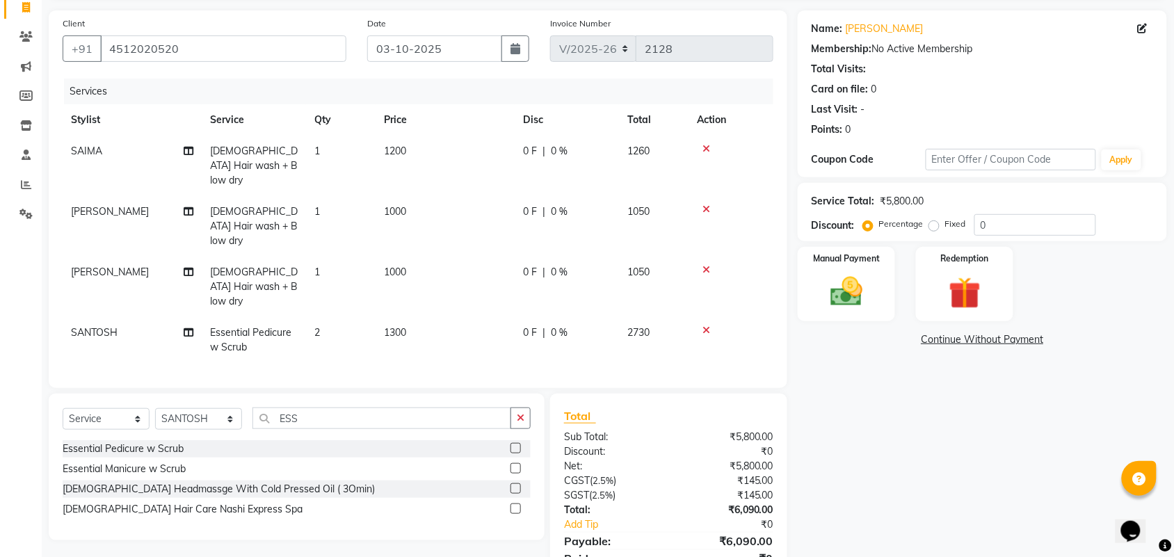
scroll to position [124, 0]
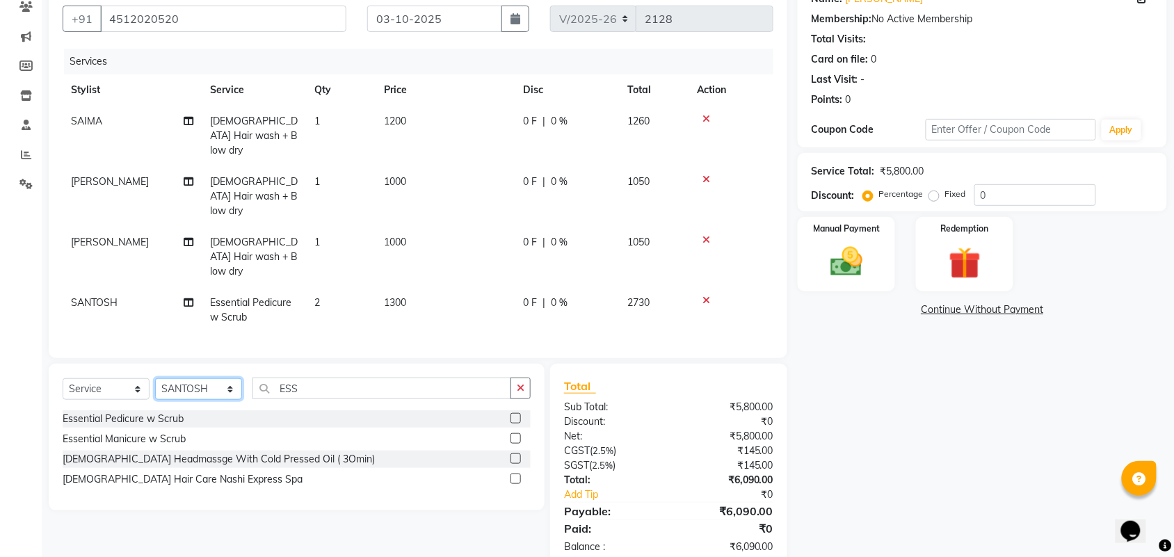
drag, startPoint x: 203, startPoint y: 359, endPoint x: 216, endPoint y: 383, distance: 27.7
click at [202, 378] on select "Select Stylist [PERSON_NAME] KAVERI [PERSON_NAME] Kurla login access Manager [P…" at bounding box center [198, 389] width 87 height 22
select select "91739"
click at [155, 378] on select "Select Stylist [PERSON_NAME] KAVERI [PERSON_NAME] Kurla login access Manager [P…" at bounding box center [198, 389] width 87 height 22
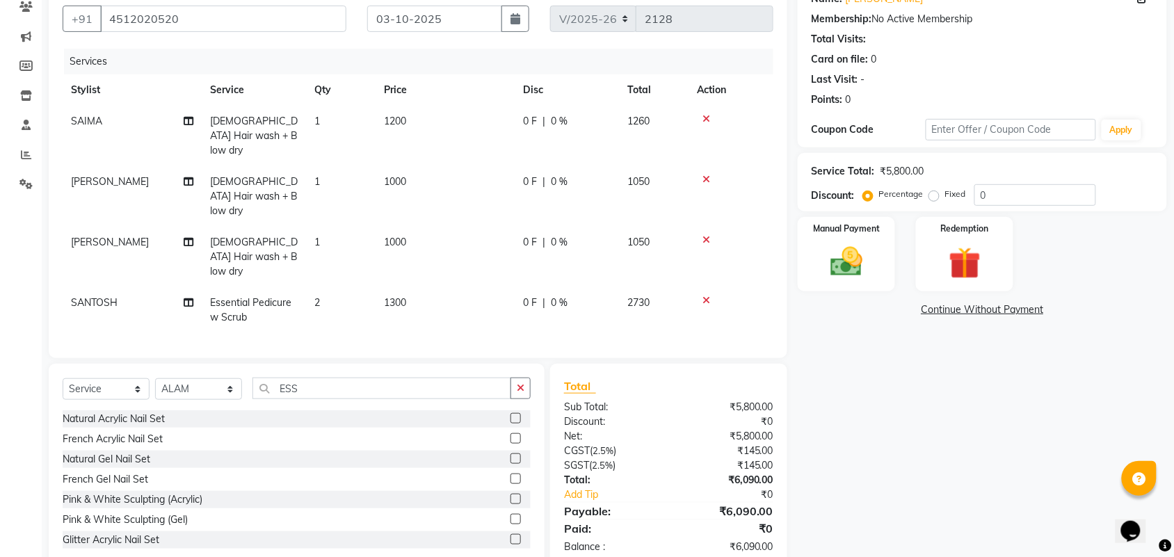
click at [332, 364] on div "Select Service Product Membership Package Voucher Prepaid Gift Card Select Styl…" at bounding box center [297, 466] width 496 height 205
click at [331, 378] on input "ESS" at bounding box center [382, 389] width 259 height 22
type input "ESS"
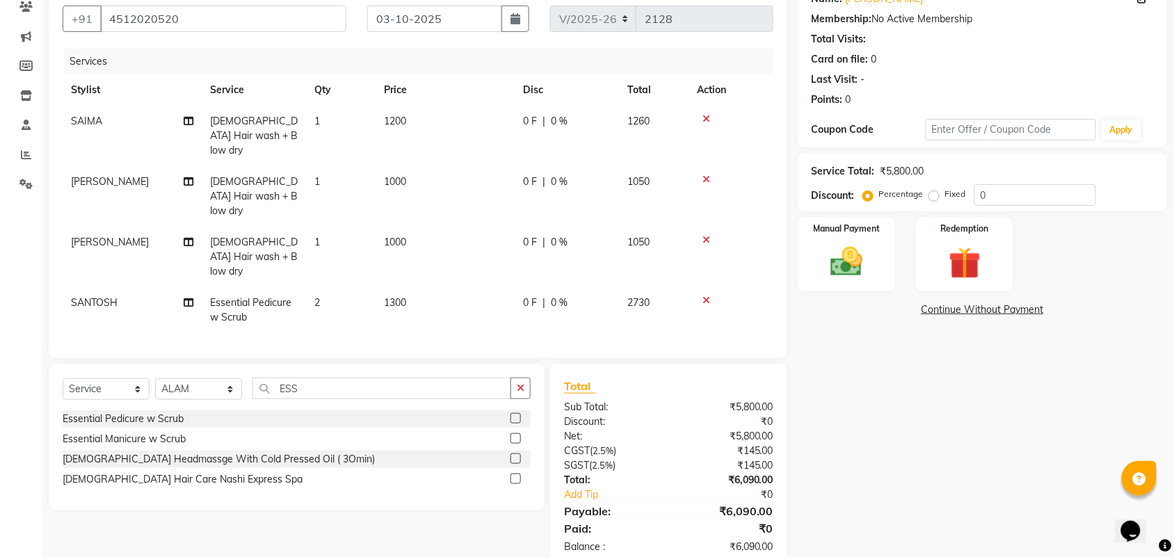
click at [515, 413] on label at bounding box center [516, 418] width 10 height 10
click at [515, 415] on input "checkbox" at bounding box center [515, 419] width 9 height 9
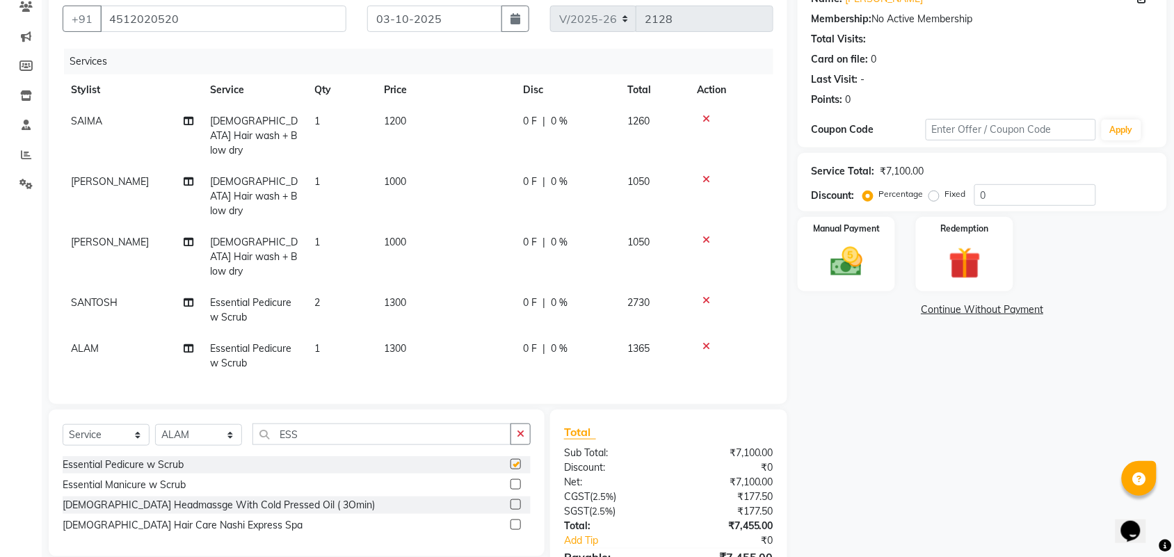
checkbox input "false"
click at [320, 333] on td "1" at bounding box center [341, 356] width 70 height 46
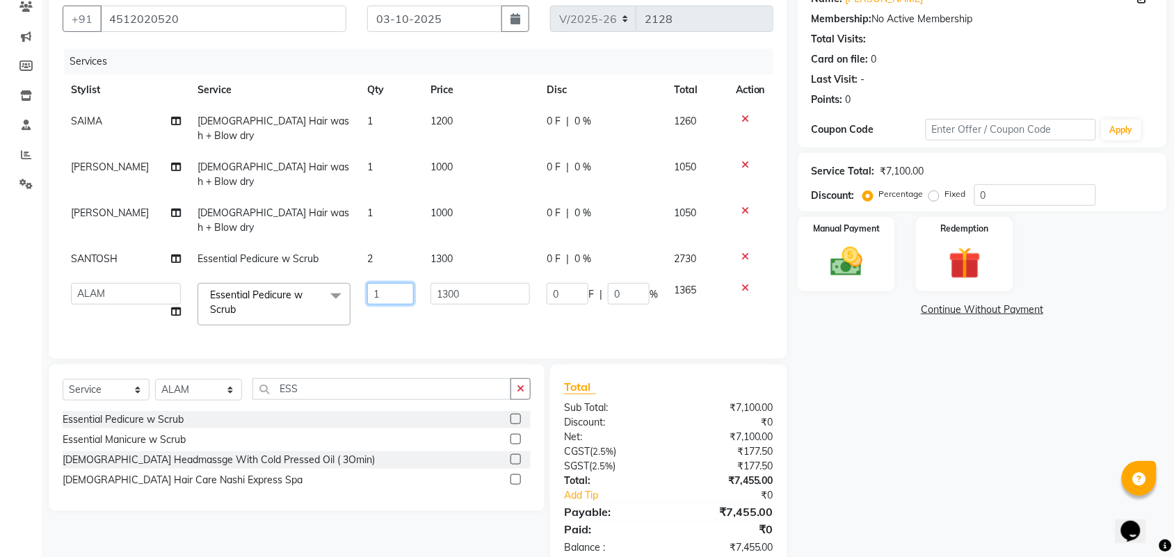
drag, startPoint x: 405, startPoint y: 248, endPoint x: 246, endPoint y: 244, distance: 159.4
click at [303, 275] on tr "[PERSON_NAME] KAVERI [PERSON_NAME] Kurla login access Manager [PERSON_NAME] PRI…" at bounding box center [418, 304] width 711 height 59
type input "2"
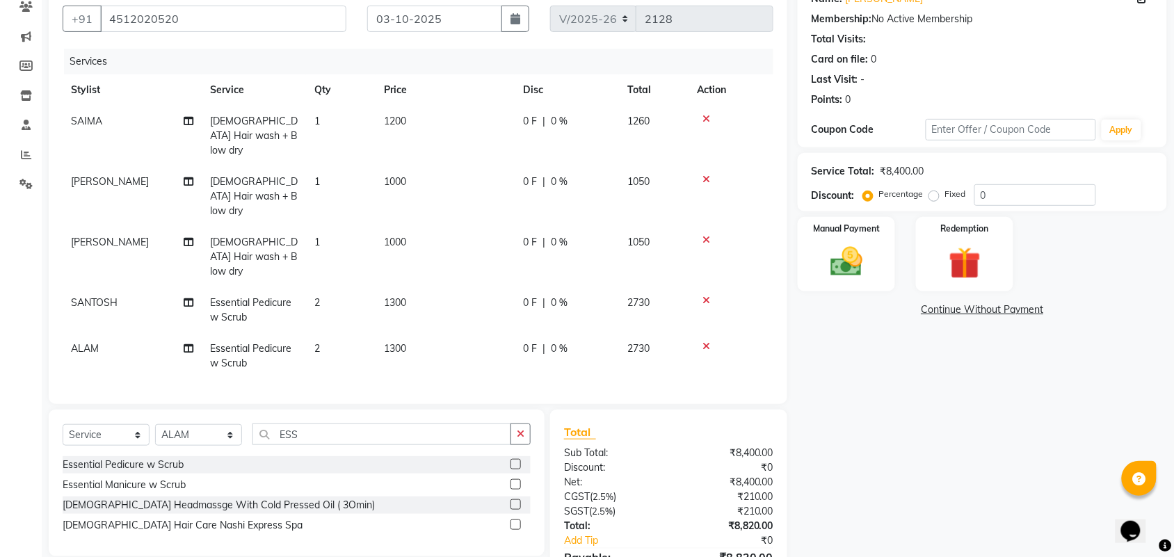
click at [916, 443] on div "Name: [PERSON_NAME] Membership: No Active Membership Total Visits: Card on file…" at bounding box center [988, 298] width 380 height 634
click at [314, 424] on input "ESS" at bounding box center [382, 435] width 259 height 22
click at [317, 424] on input "ESS" at bounding box center [382, 435] width 259 height 22
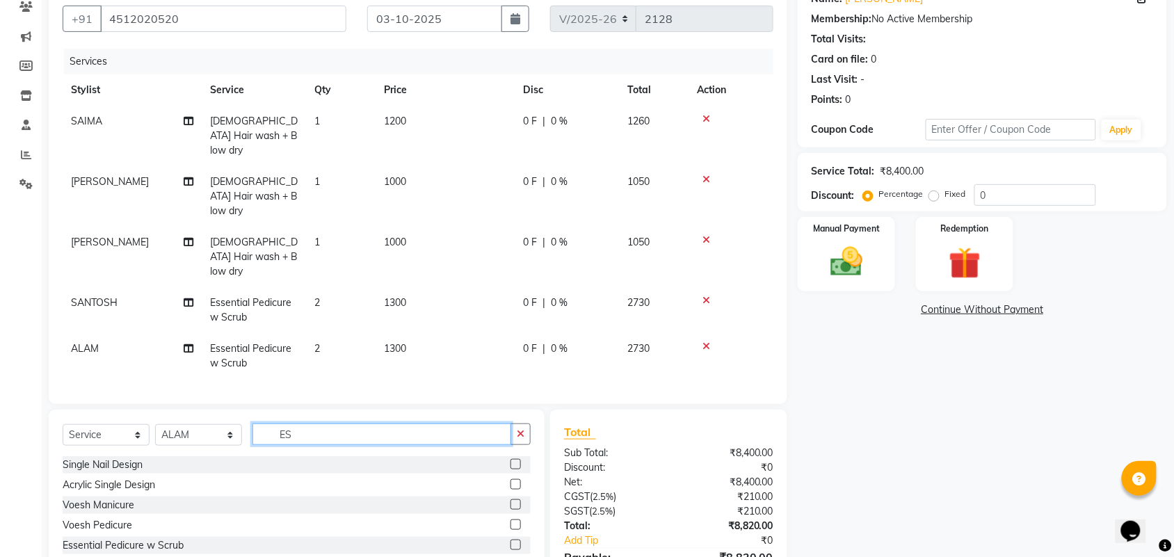
type input "E"
type input "ESS"
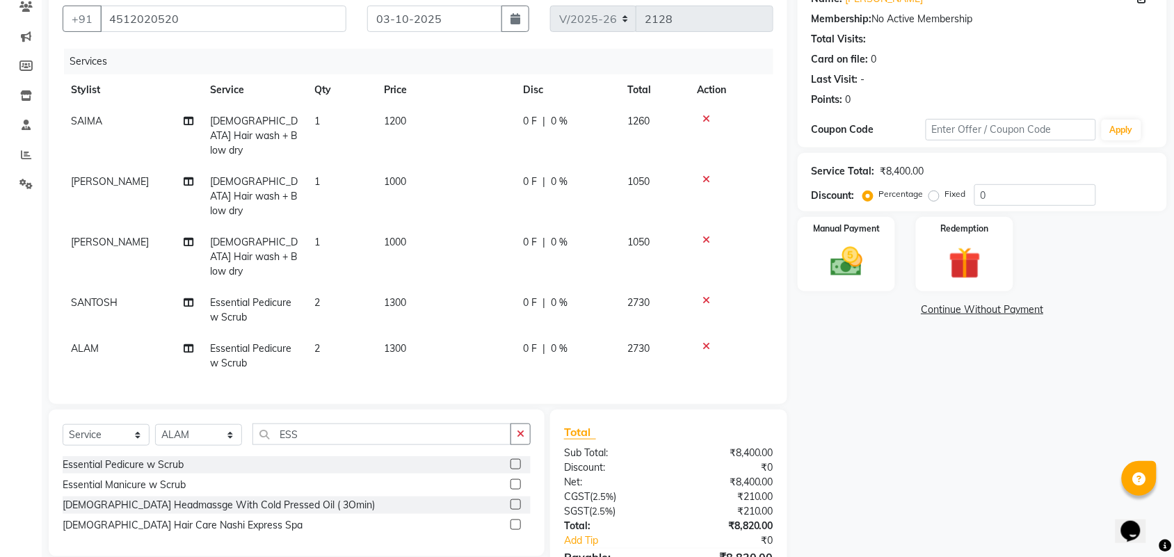
click at [517, 479] on label at bounding box center [516, 484] width 10 height 10
click at [517, 481] on input "checkbox" at bounding box center [515, 485] width 9 height 9
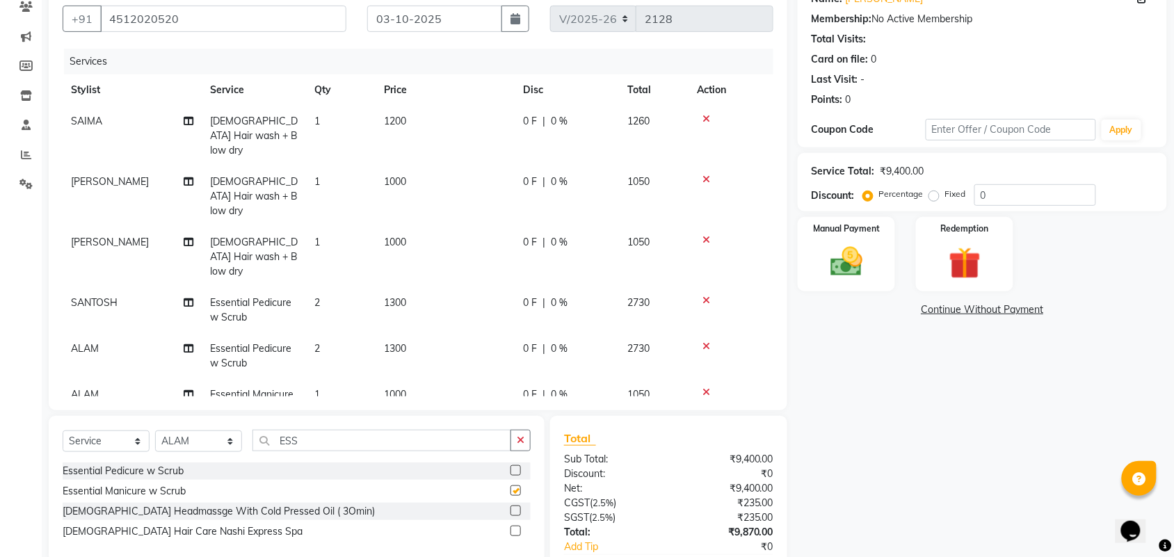
checkbox input "false"
click at [327, 379] on td "1" at bounding box center [341, 402] width 70 height 46
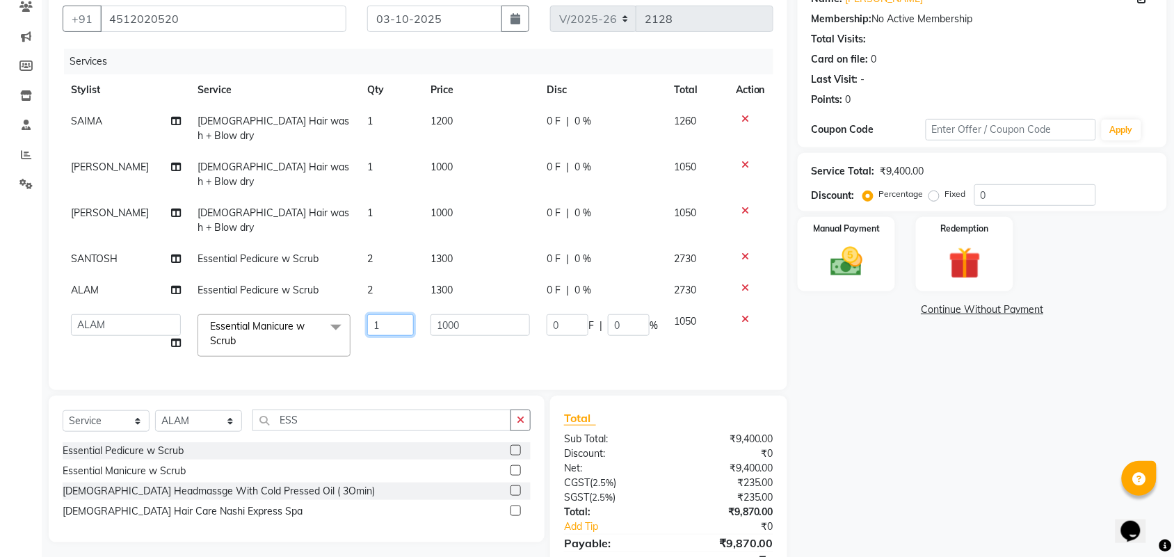
drag, startPoint x: 397, startPoint y: 284, endPoint x: 300, endPoint y: 264, distance: 99.3
click at [318, 306] on tr "[PERSON_NAME] KAVERI [PERSON_NAME] Kurla login access Manager [PERSON_NAME] [PE…" at bounding box center [418, 335] width 711 height 59
type input "2"
click at [925, 410] on div "Name: [PERSON_NAME] Membership: No Active Membership Total Visits: Card on file…" at bounding box center [988, 291] width 380 height 620
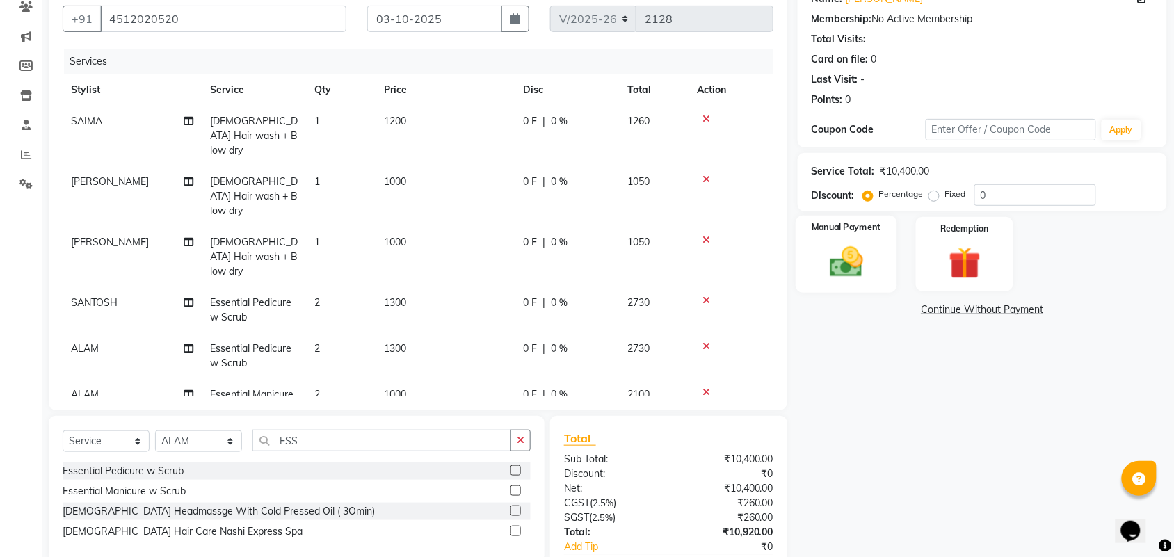
click at [837, 261] on img at bounding box center [846, 262] width 54 height 38
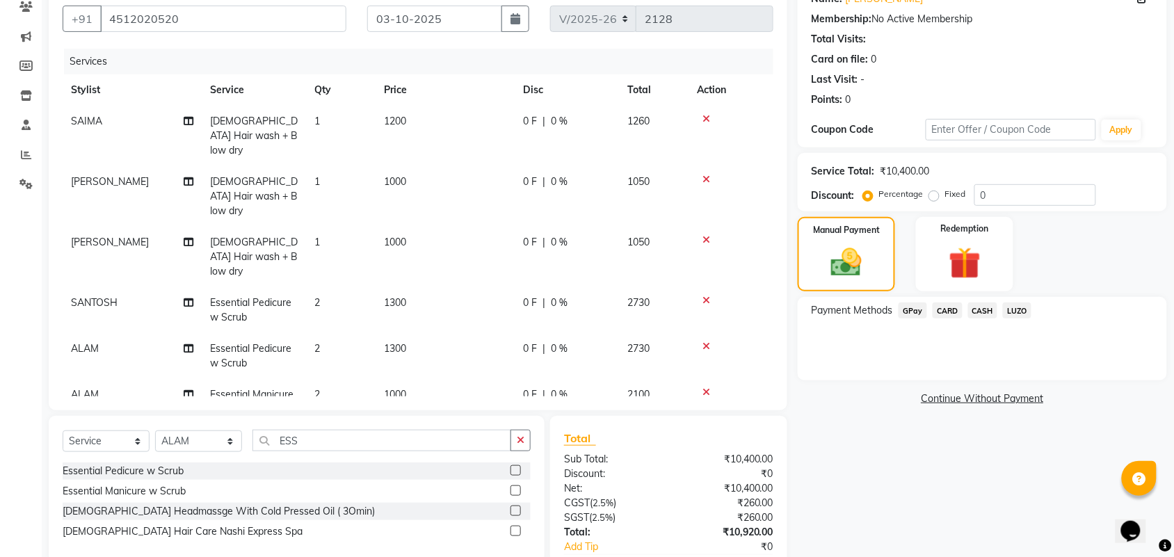
click at [950, 317] on span "CARD" at bounding box center [948, 311] width 30 height 16
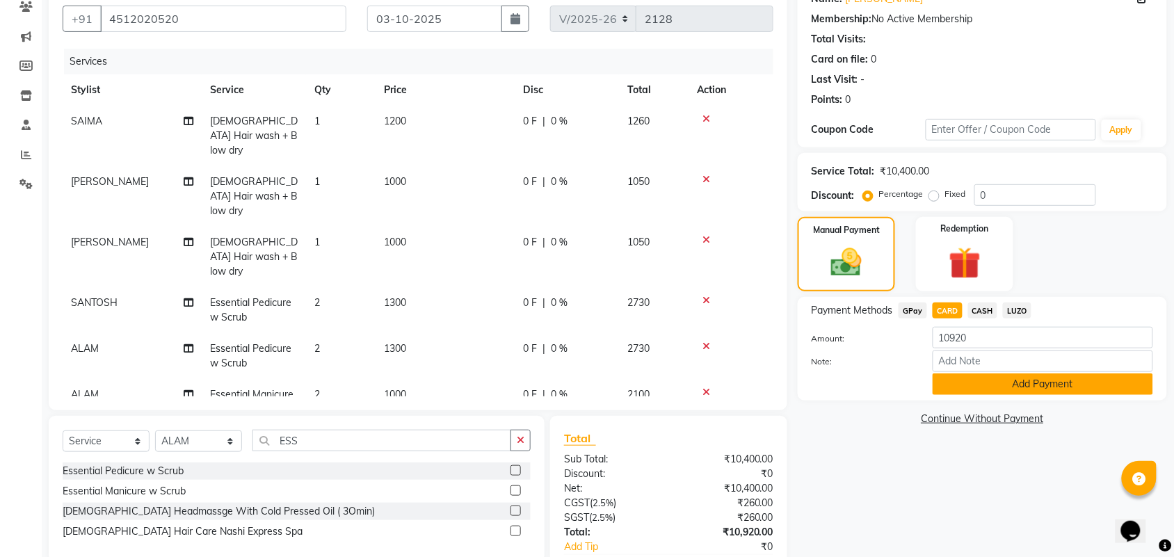
click at [1007, 379] on button "Add Payment" at bounding box center [1043, 385] width 221 height 22
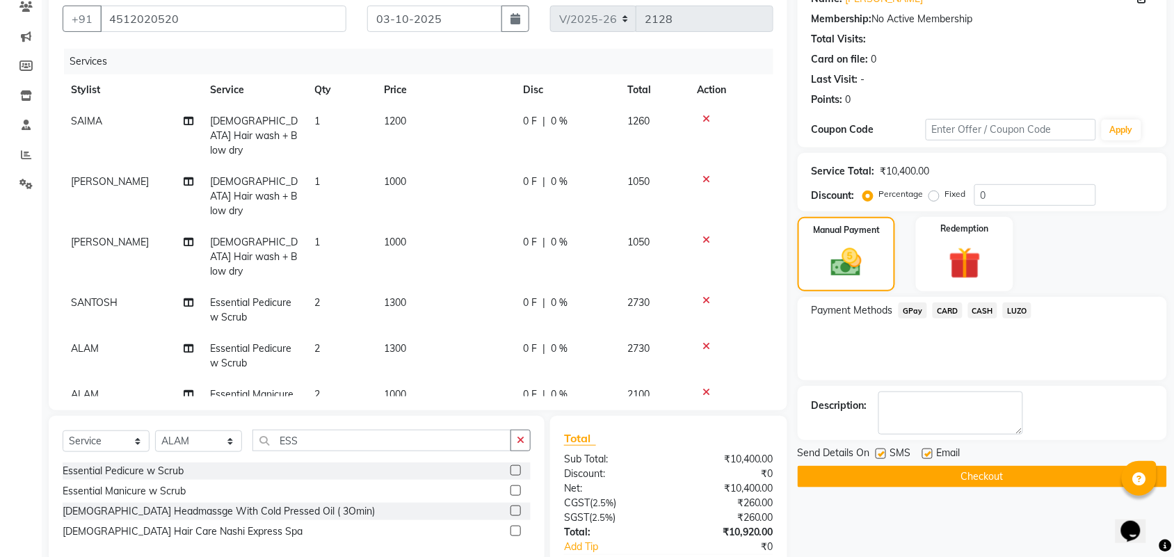
scroll to position [237, 0]
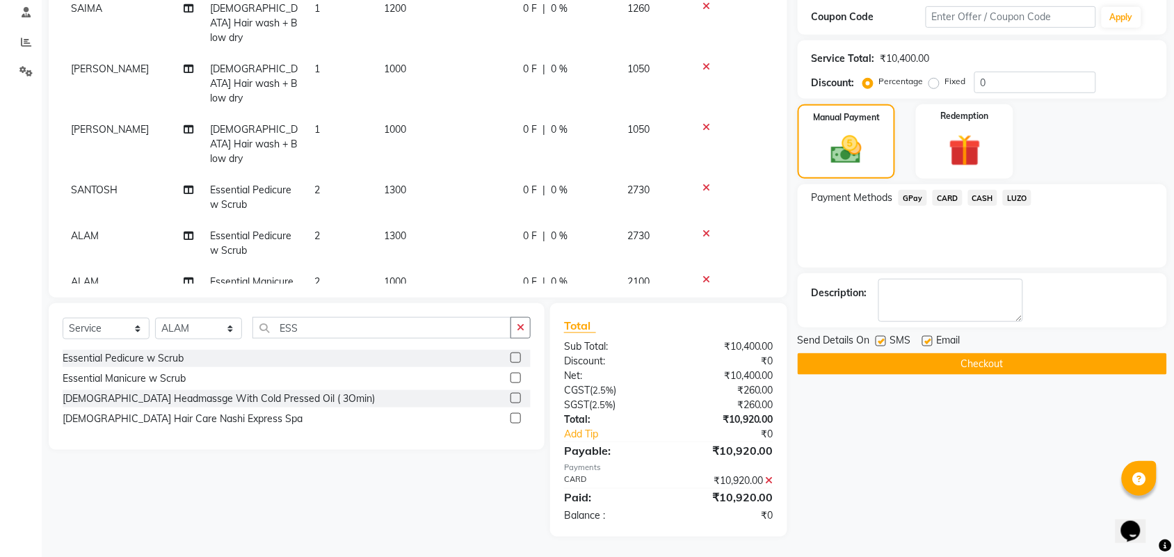
click at [934, 366] on button "Checkout" at bounding box center [982, 364] width 369 height 22
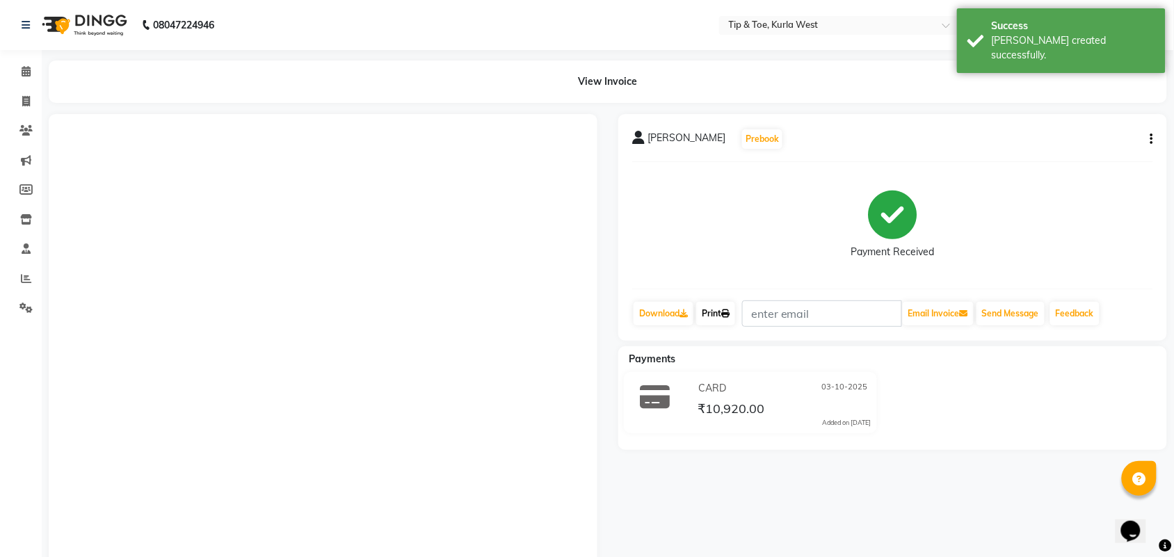
drag, startPoint x: 707, startPoint y: 312, endPoint x: 749, endPoint y: 339, distance: 49.6
click at [708, 313] on link "Print" at bounding box center [715, 314] width 39 height 24
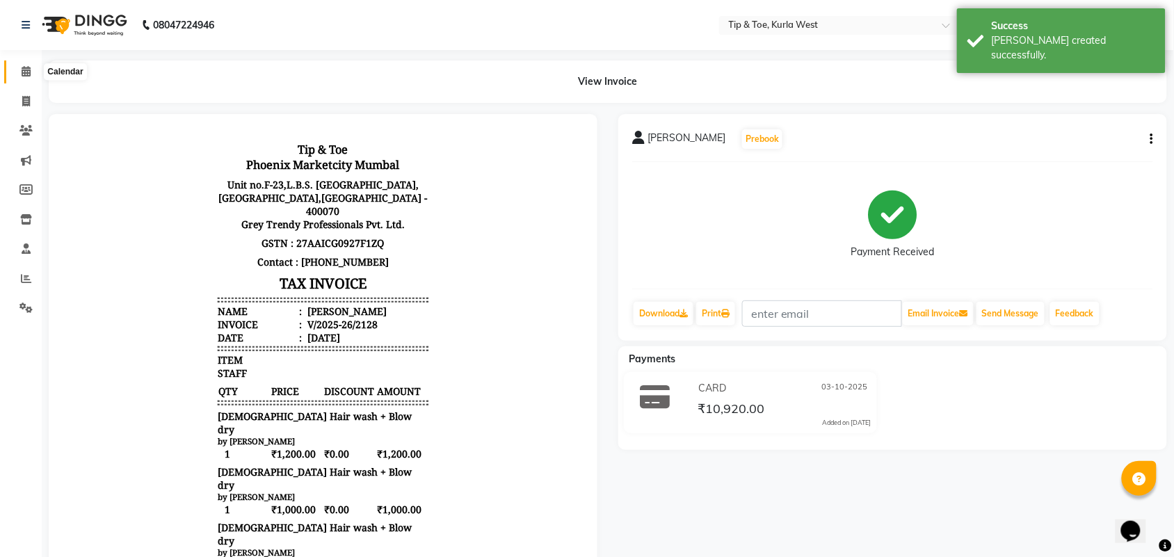
click at [23, 73] on icon at bounding box center [26, 71] width 9 height 10
